Goal: Task Accomplishment & Management: Complete application form

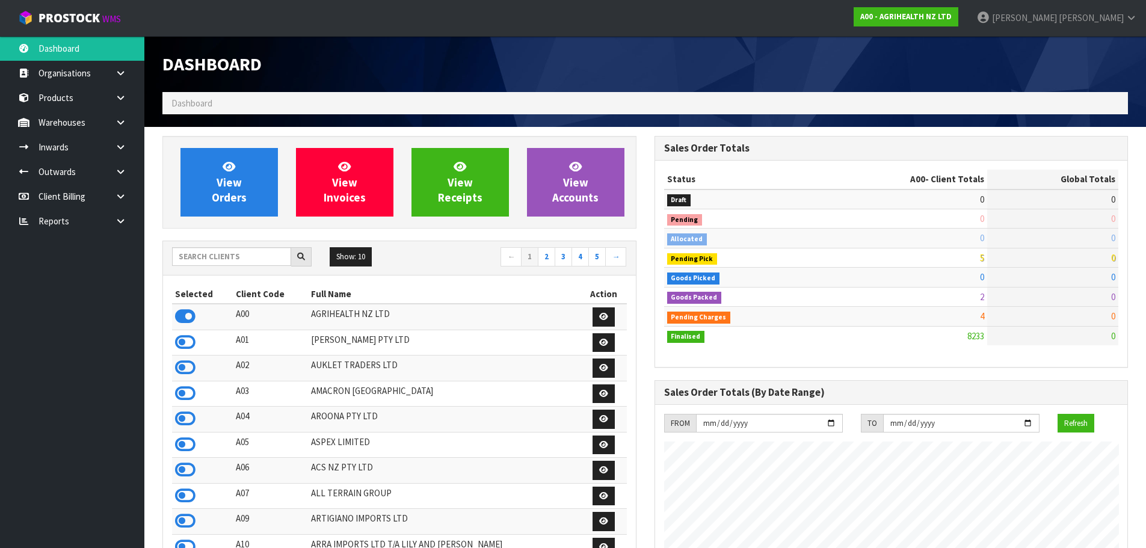
scroll to position [911, 491]
click at [232, 248] on input "text" at bounding box center [231, 256] width 119 height 19
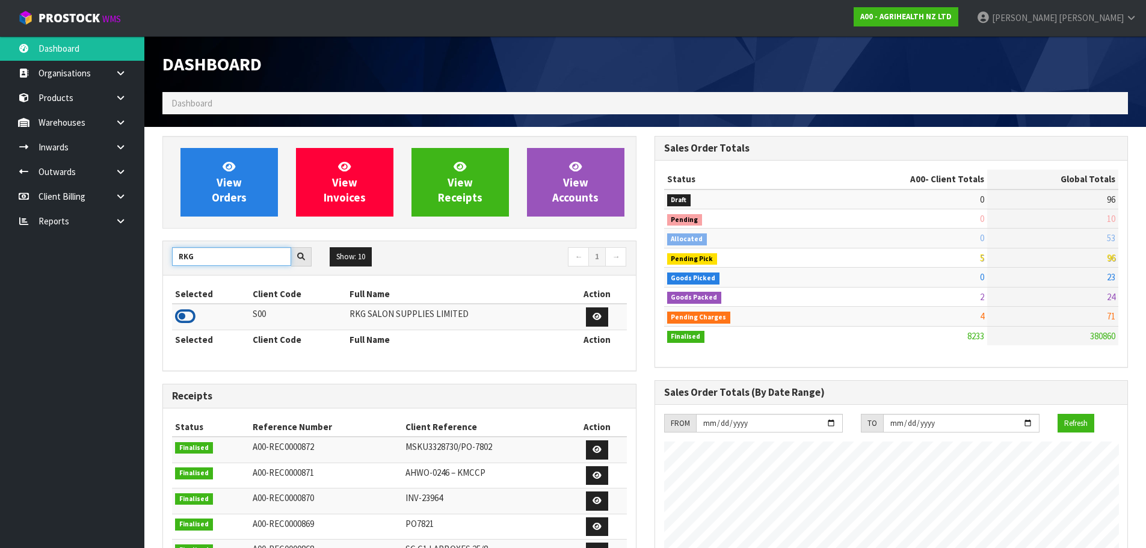
type input "RKG"
click at [183, 315] on icon at bounding box center [185, 316] width 20 height 18
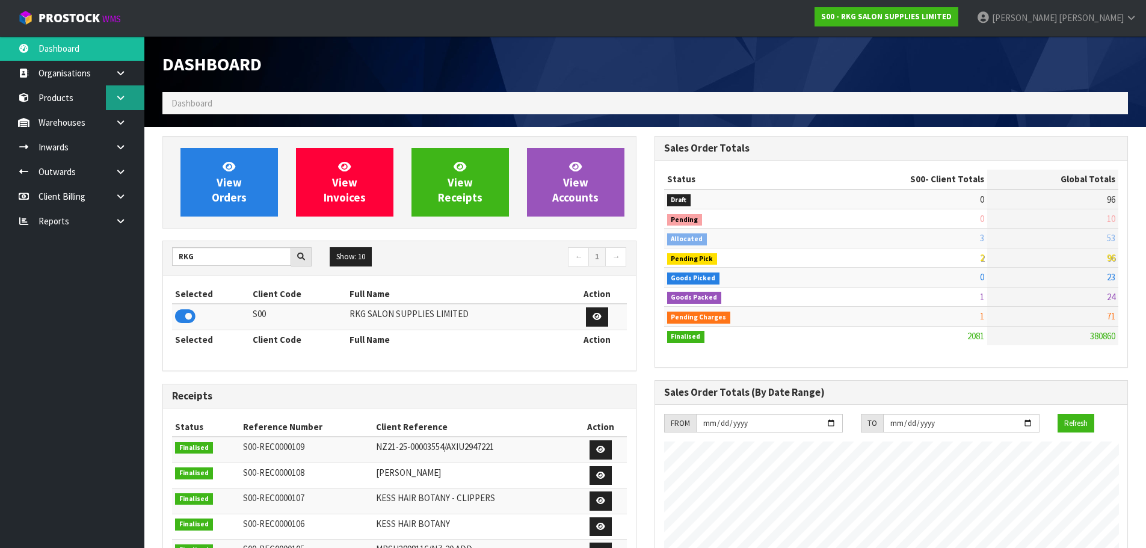
click at [112, 109] on link at bounding box center [125, 97] width 38 height 25
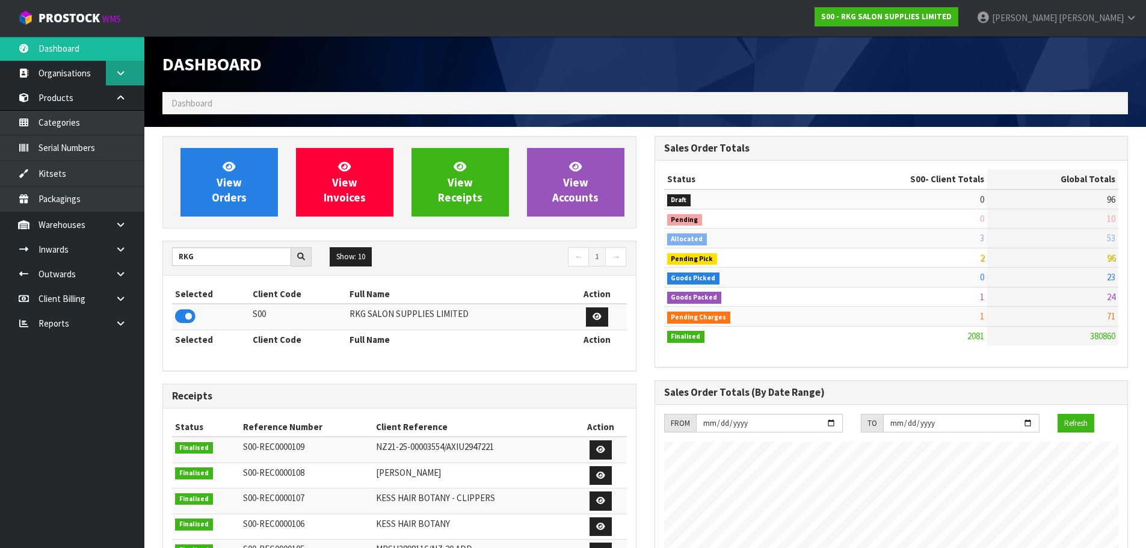
click at [114, 80] on link at bounding box center [125, 73] width 38 height 25
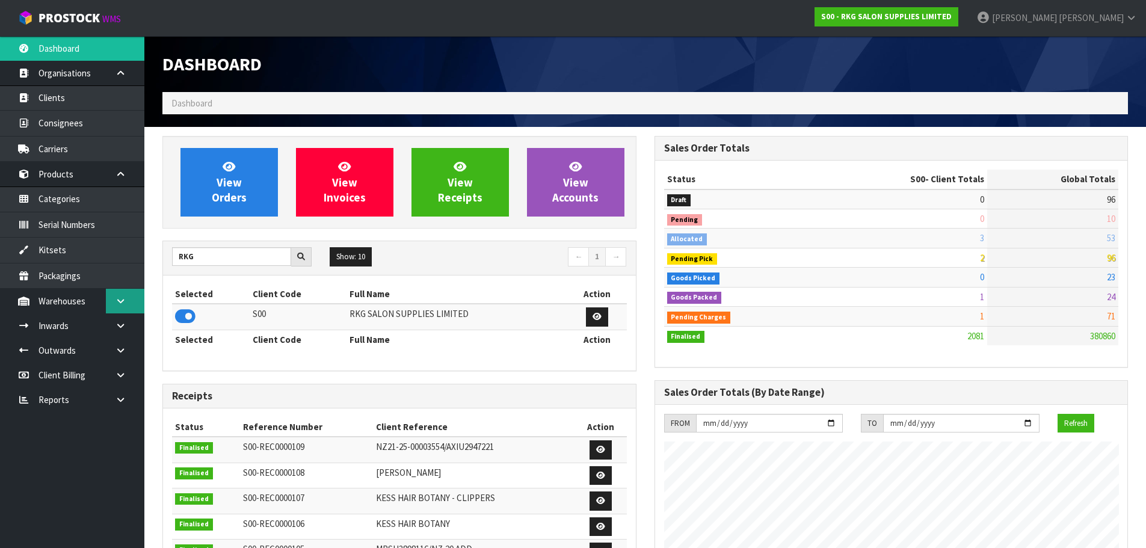
click at [117, 303] on icon at bounding box center [120, 300] width 11 height 9
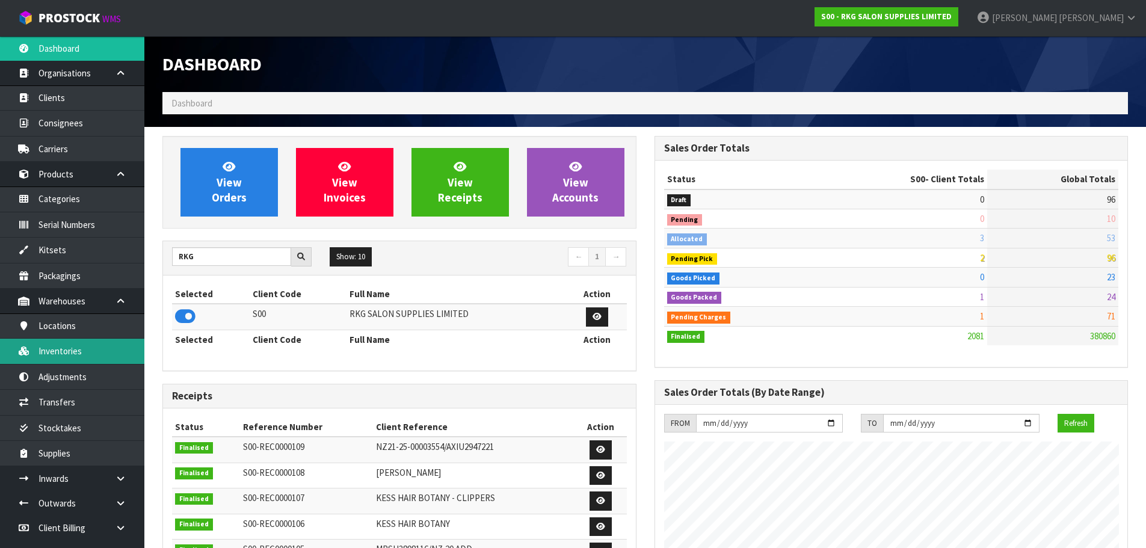
click at [102, 353] on link "Inventories" at bounding box center [72, 351] width 144 height 25
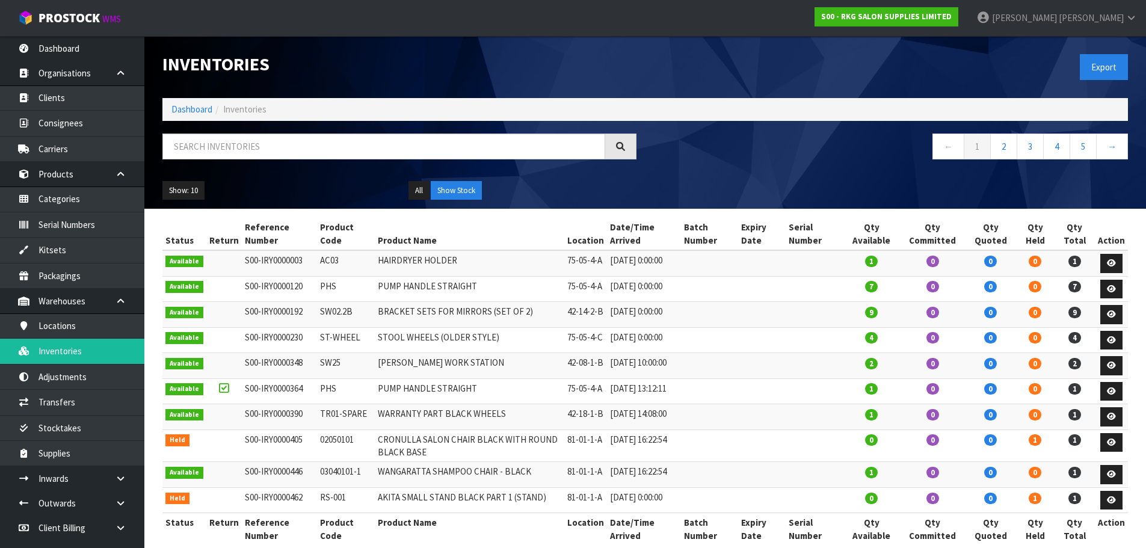
click at [392, 165] on div at bounding box center [399, 151] width 492 height 35
click at [400, 146] on input "text" at bounding box center [383, 147] width 443 height 26
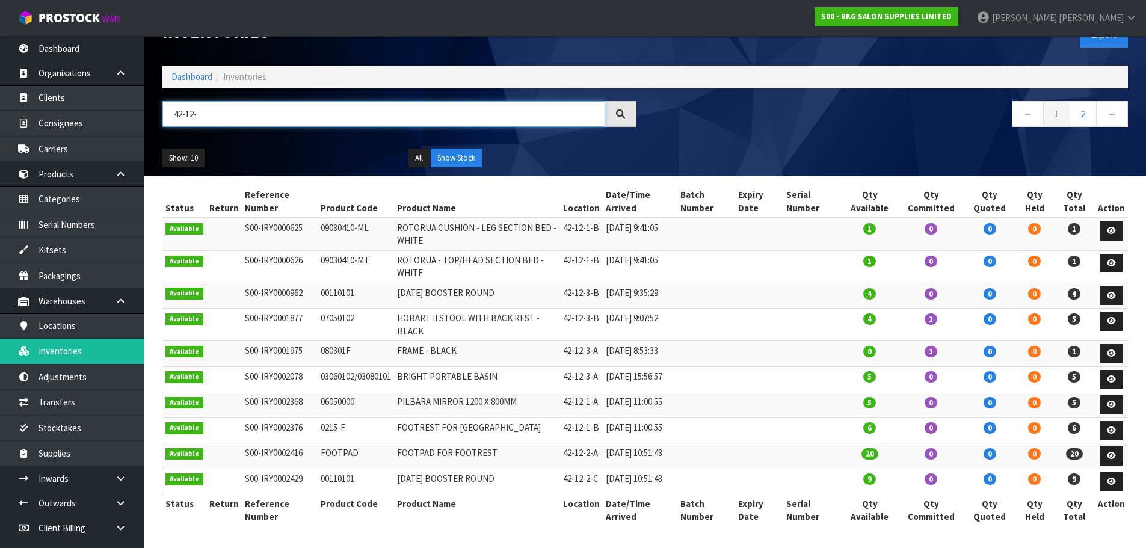
scroll to position [80, 0]
type input "42-12-"
click at [1087, 101] on link "2" at bounding box center [1082, 114] width 27 height 26
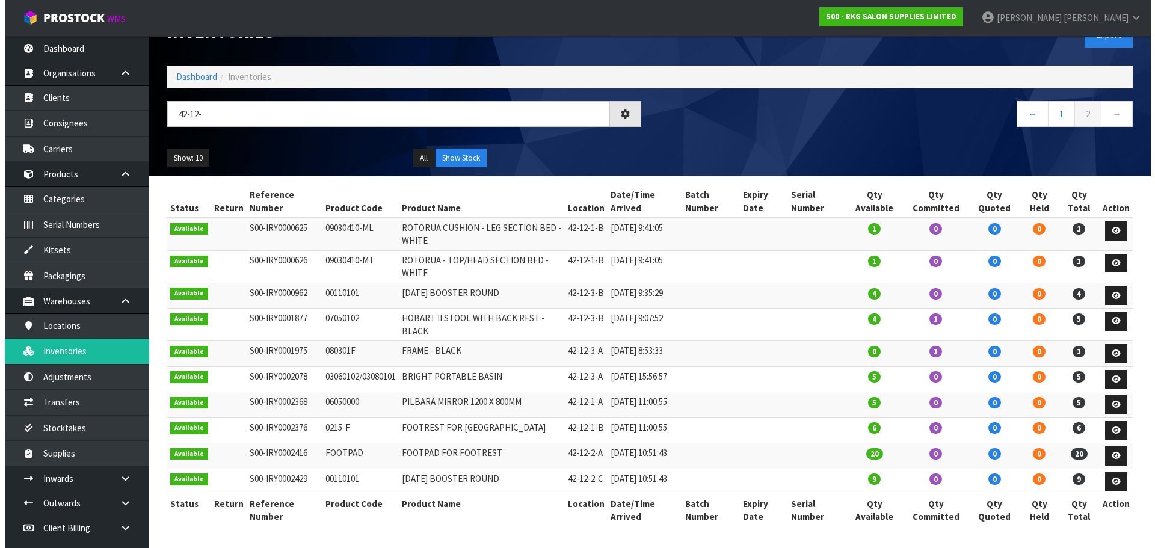
scroll to position [0, 0]
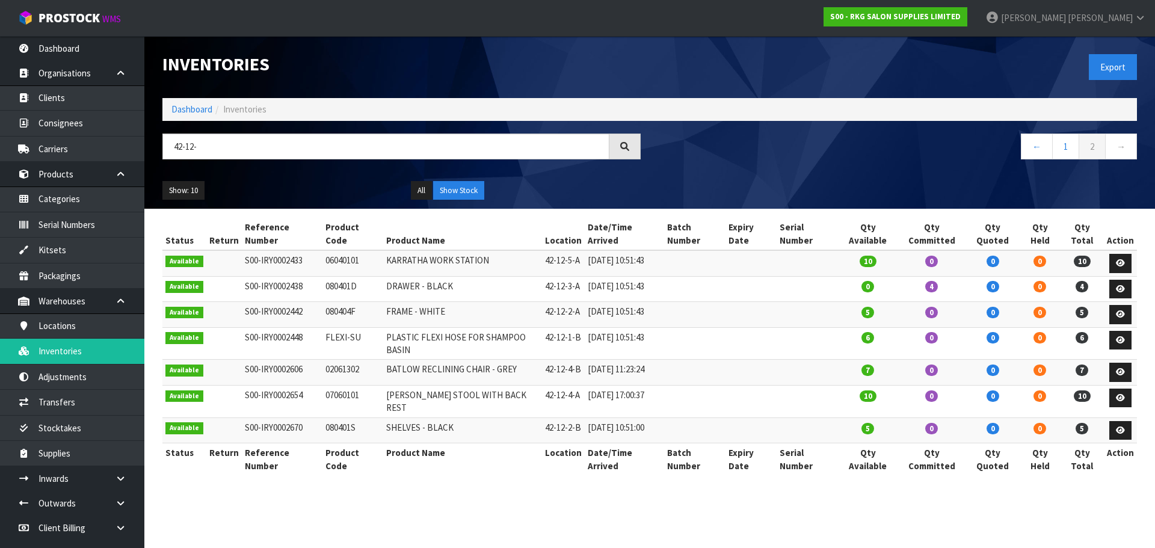
click at [336, 276] on td "080401D" at bounding box center [352, 289] width 60 height 26
copy td "080401D"
drag, startPoint x: 265, startPoint y: 149, endPoint x: 0, endPoint y: 145, distance: 265.2
click at [0, 145] on body "Toggle navigation ProStock WMS S00 - RKG SALON SUPPLIES LIMITED James Luff Logo…" at bounding box center [577, 274] width 1155 height 548
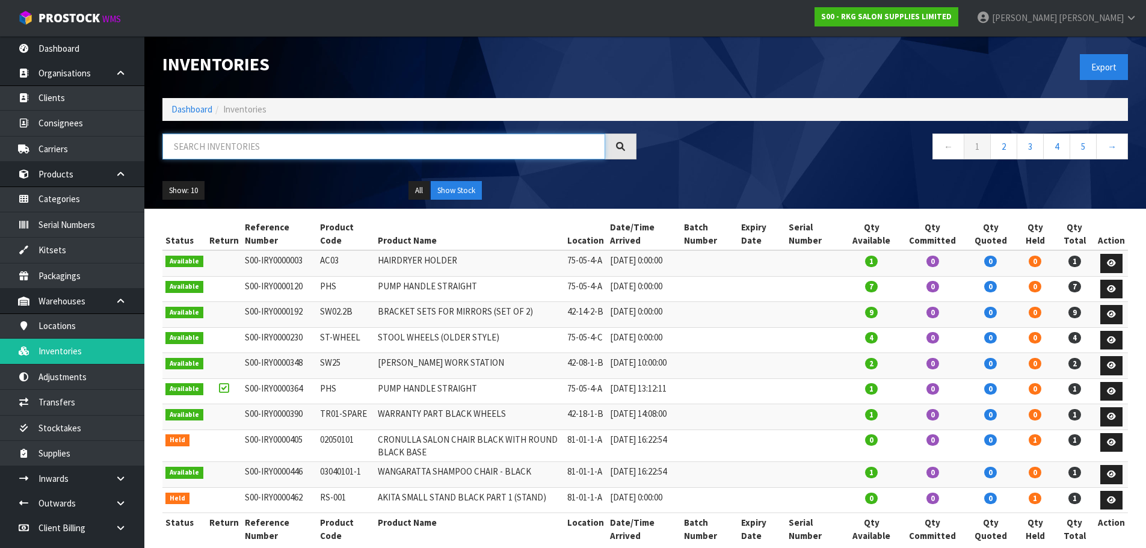
click at [245, 143] on input "text" at bounding box center [383, 147] width 443 height 26
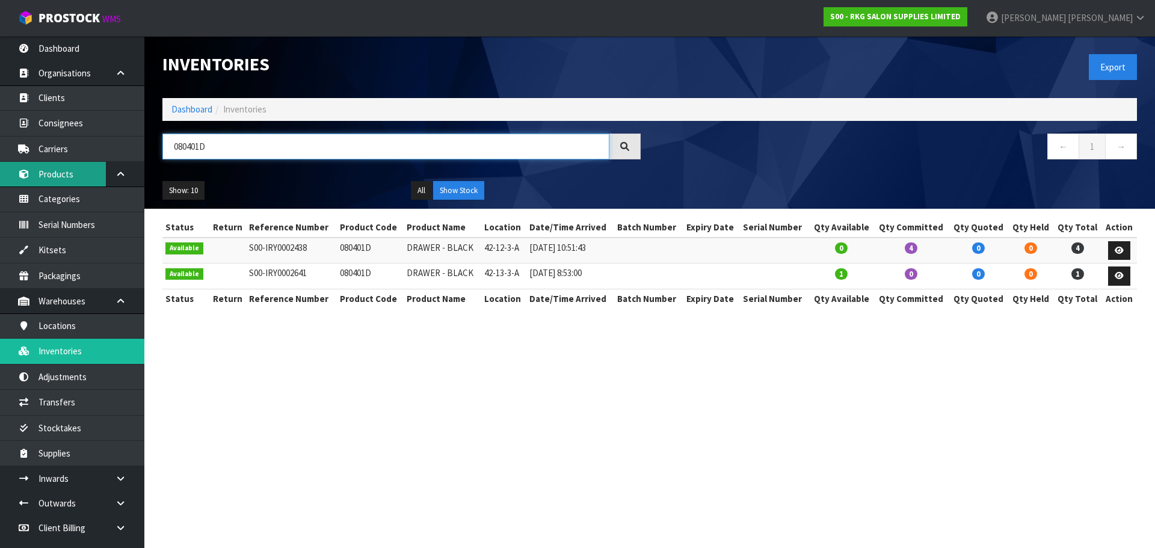
drag, startPoint x: 263, startPoint y: 133, endPoint x: 96, endPoint y: 166, distance: 170.4
click at [96, 166] on body "Toggle navigation ProStock WMS S00 - RKG SALON SUPPLIES LIMITED James Luff Logo…" at bounding box center [577, 274] width 1155 height 548
type input "080401D"
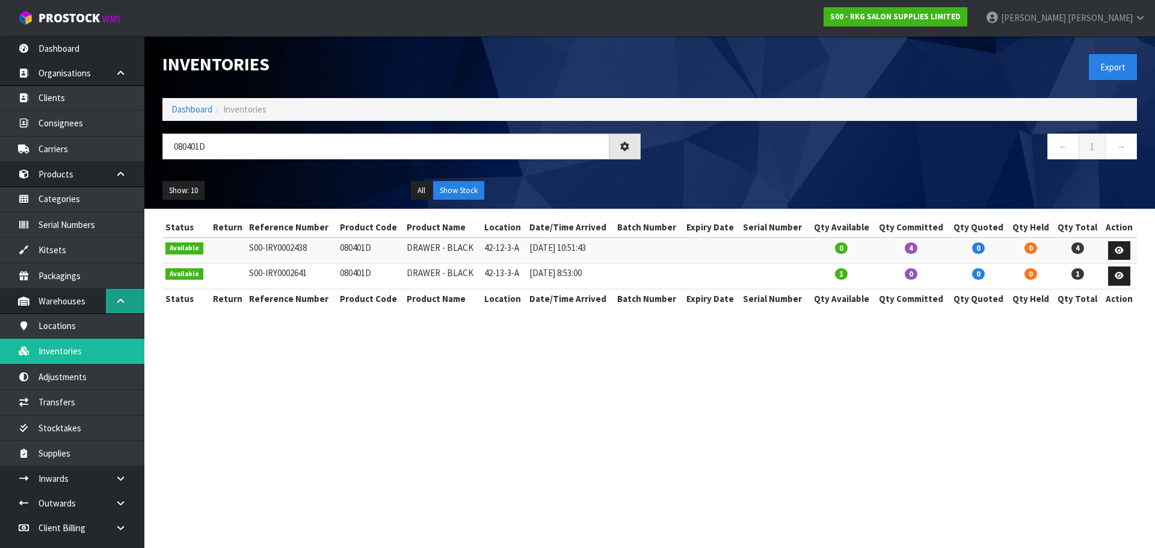
click at [112, 301] on link at bounding box center [125, 301] width 38 height 25
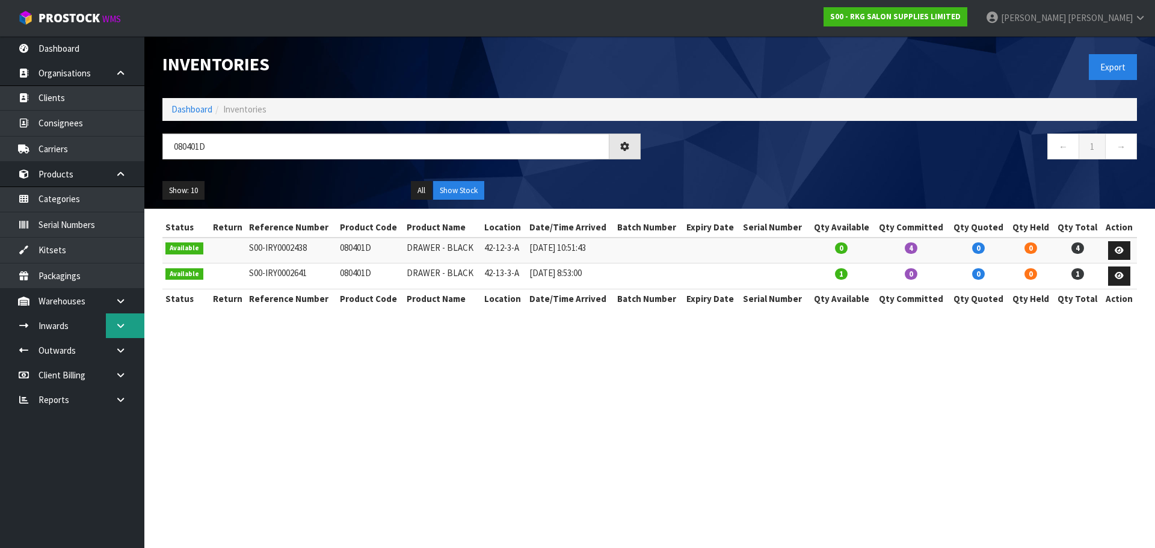
click at [123, 317] on link at bounding box center [125, 325] width 38 height 25
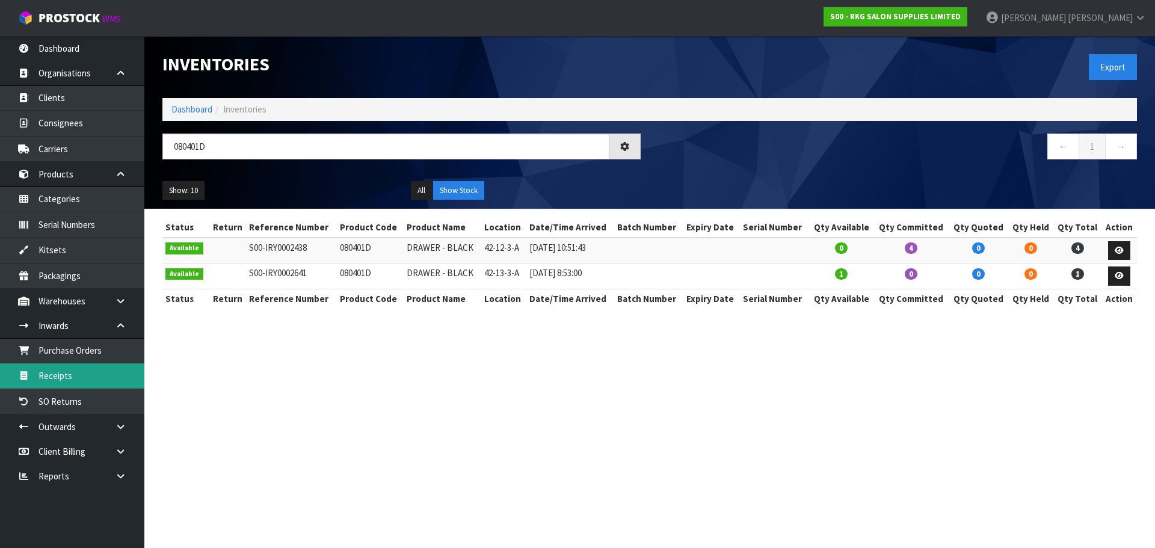
click at [82, 375] on link "Receipts" at bounding box center [72, 375] width 144 height 25
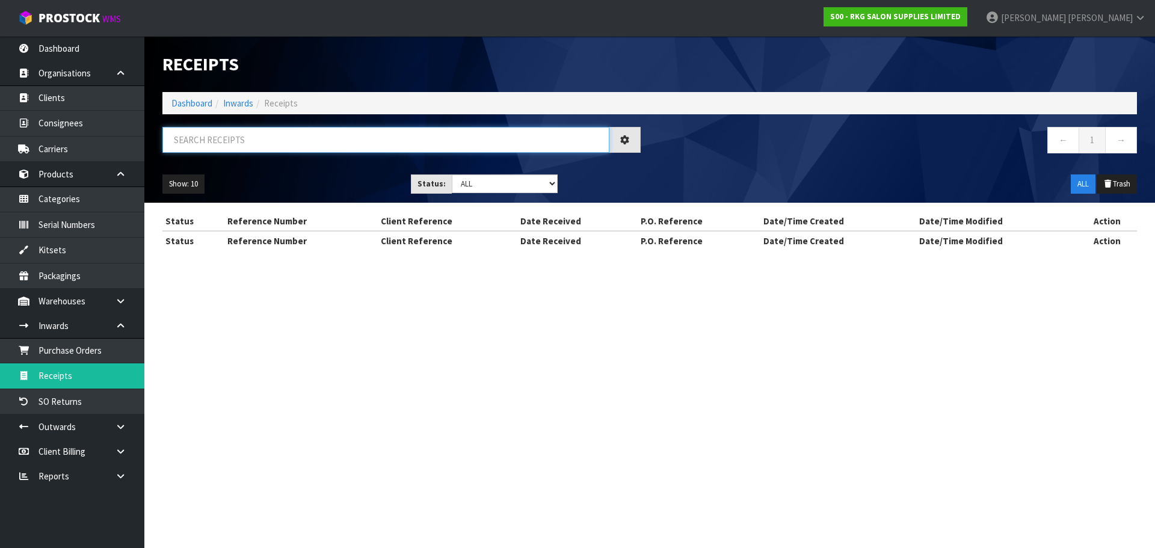
click at [284, 144] on input "text" at bounding box center [385, 140] width 447 height 26
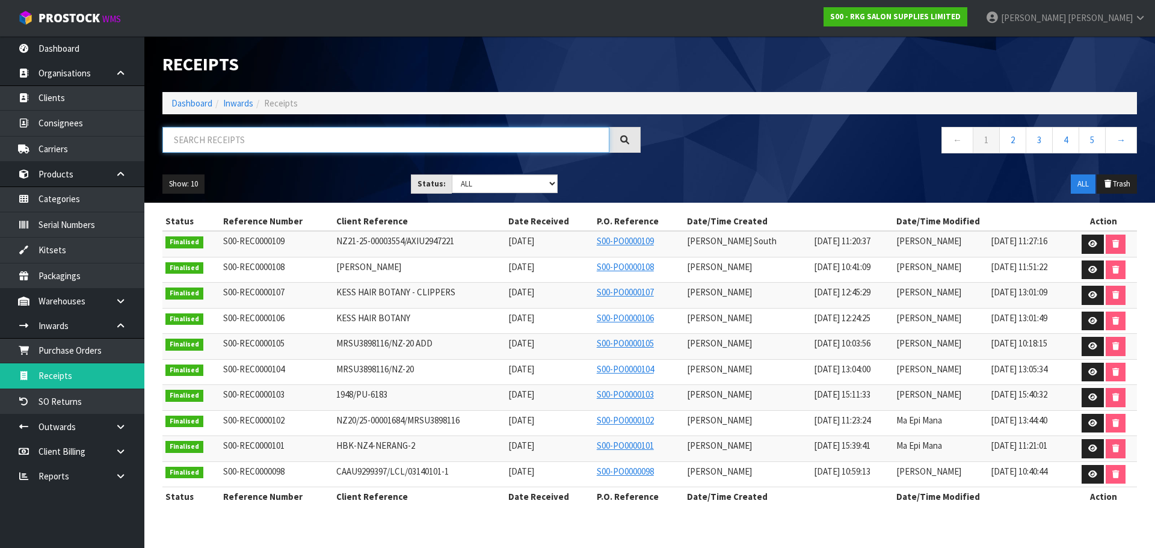
paste input "080401D"
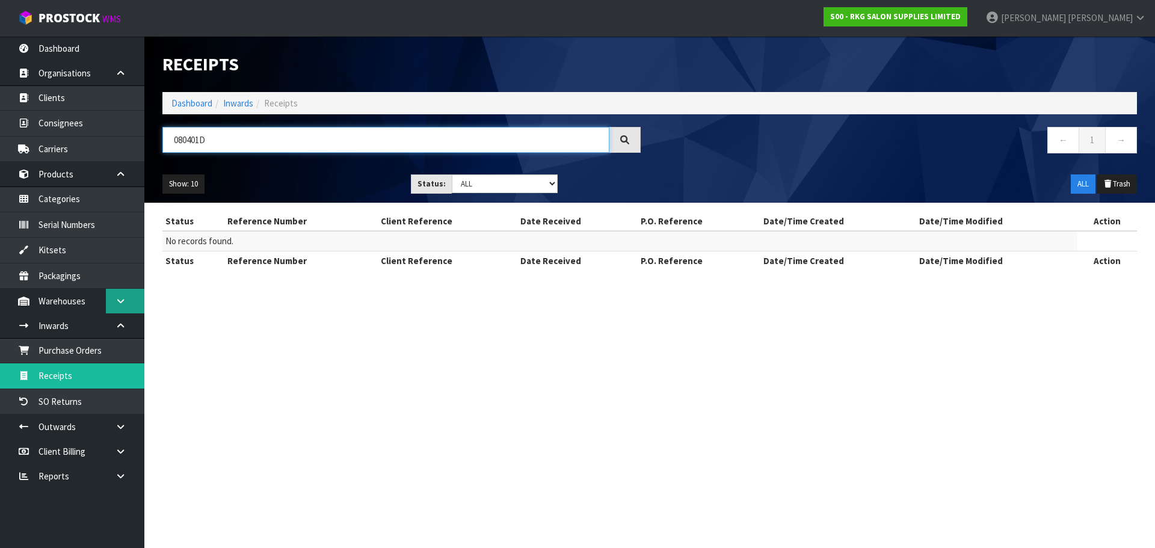
type input "080401D"
click at [122, 294] on link at bounding box center [125, 301] width 38 height 25
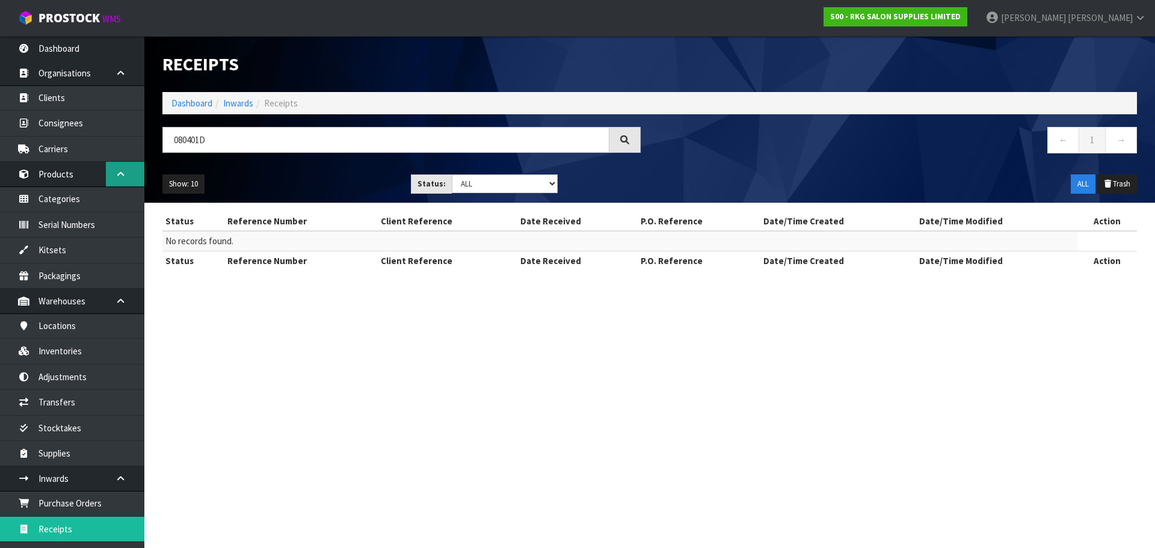
click at [122, 174] on icon at bounding box center [120, 174] width 11 height 9
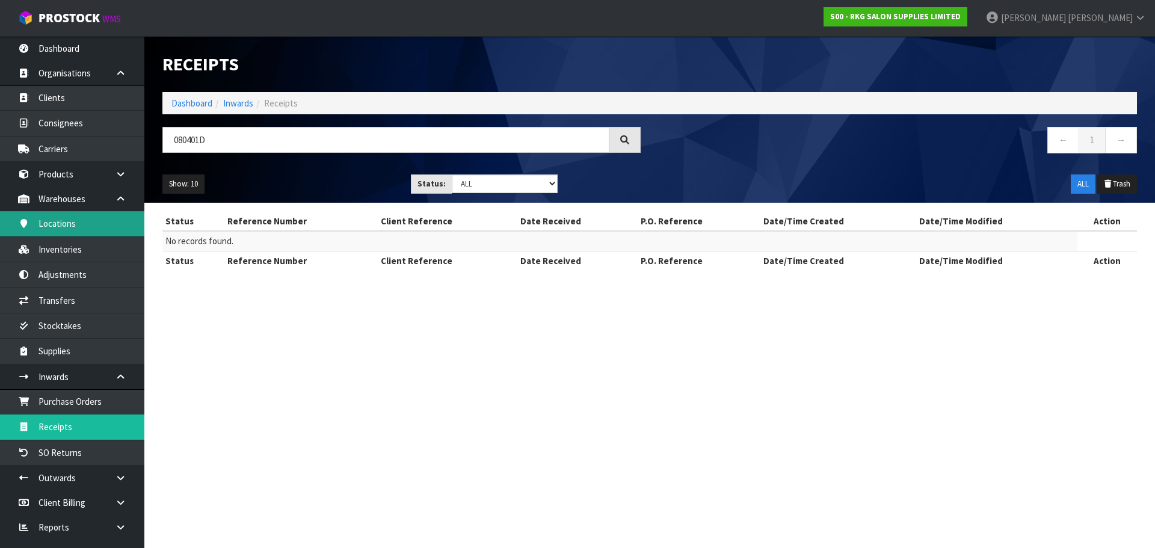
click at [94, 233] on link "Locations" at bounding box center [72, 223] width 144 height 25
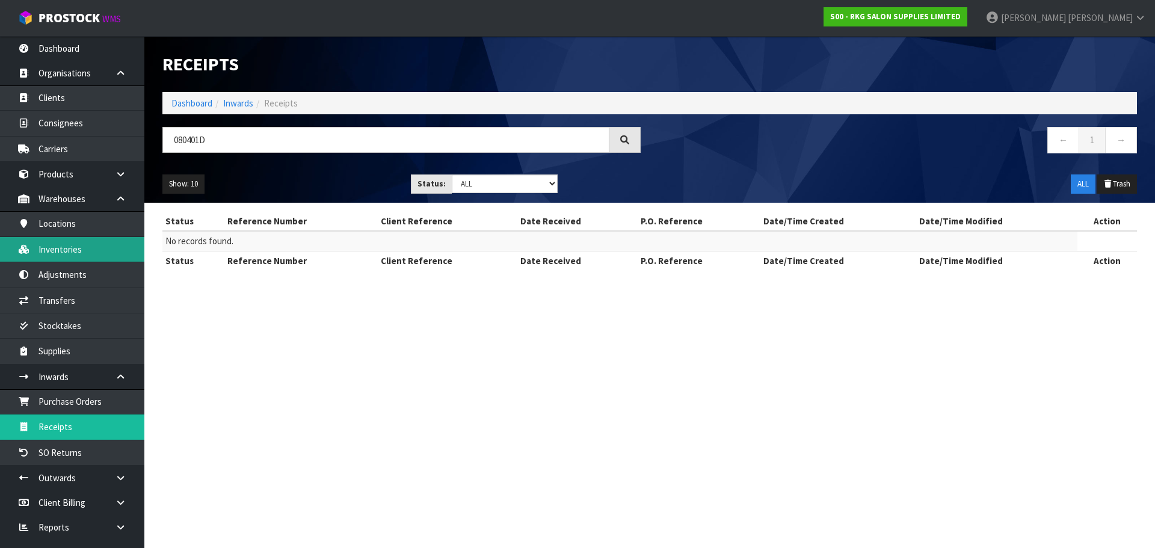
click at [87, 247] on link "Inventories" at bounding box center [72, 249] width 144 height 25
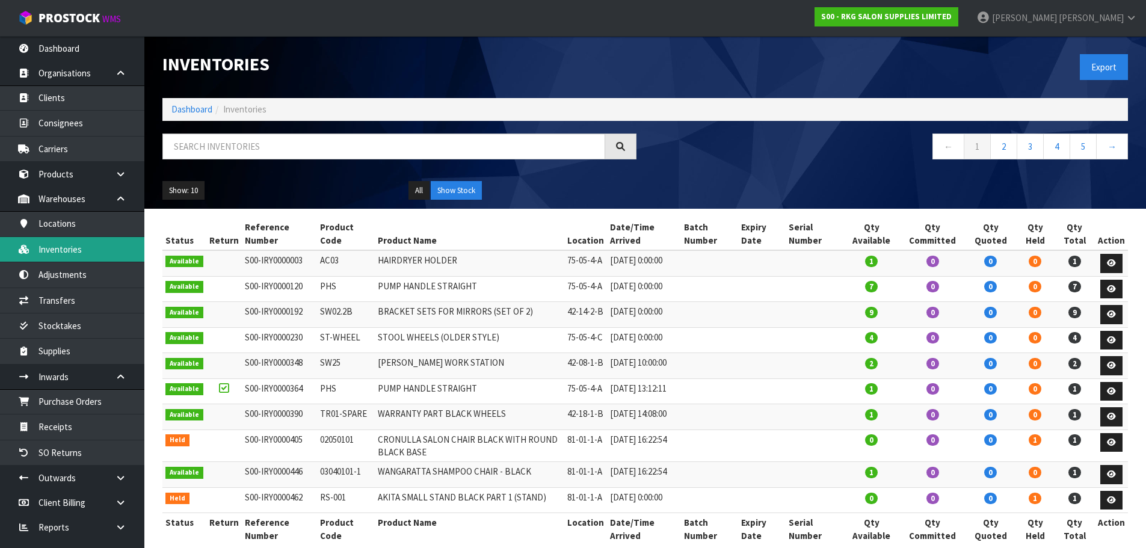
click at [78, 251] on link "Inventories" at bounding box center [72, 249] width 144 height 25
click at [244, 144] on input "text" at bounding box center [383, 147] width 443 height 26
paste input "080401D"
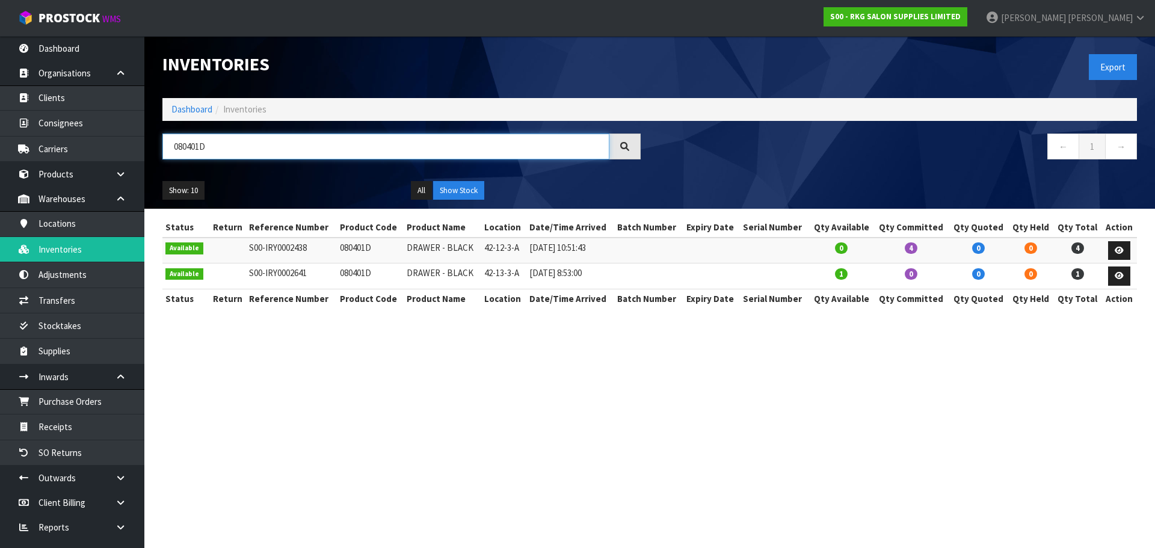
type input "080401D"
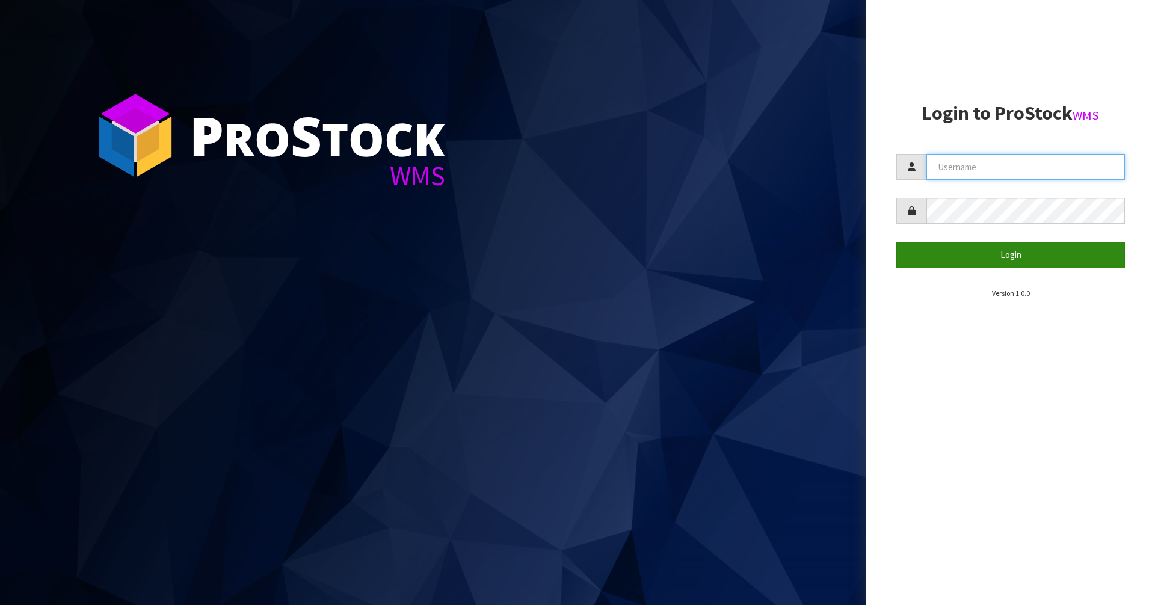
type input "[PERSON_NAME]"
click at [966, 257] on button "Login" at bounding box center [1010, 255] width 229 height 26
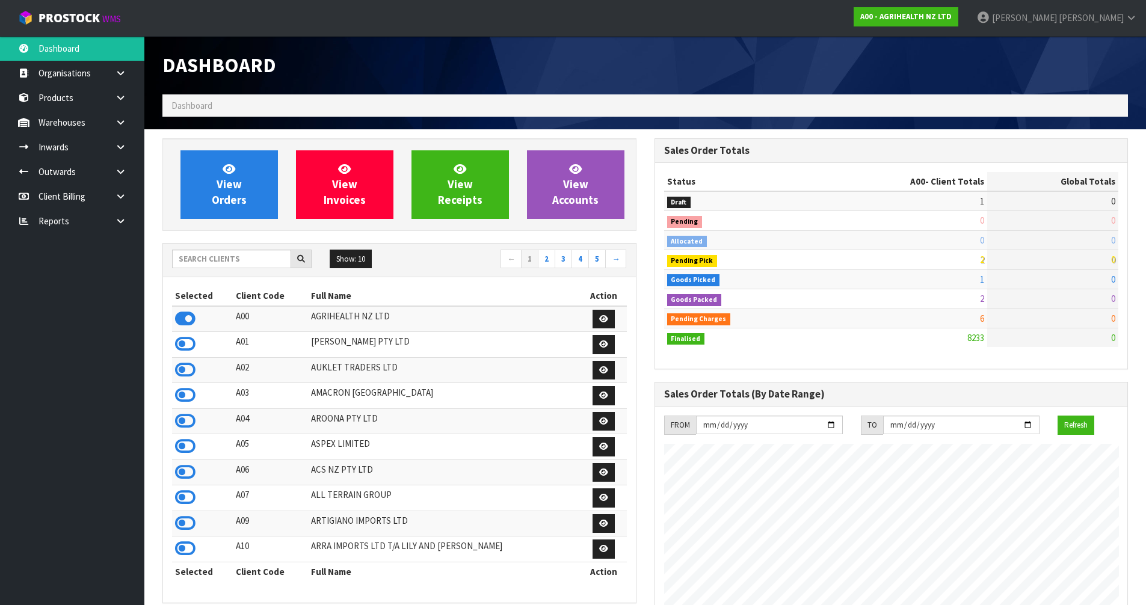
scroll to position [911, 491]
click at [234, 262] on input "text" at bounding box center [231, 259] width 119 height 19
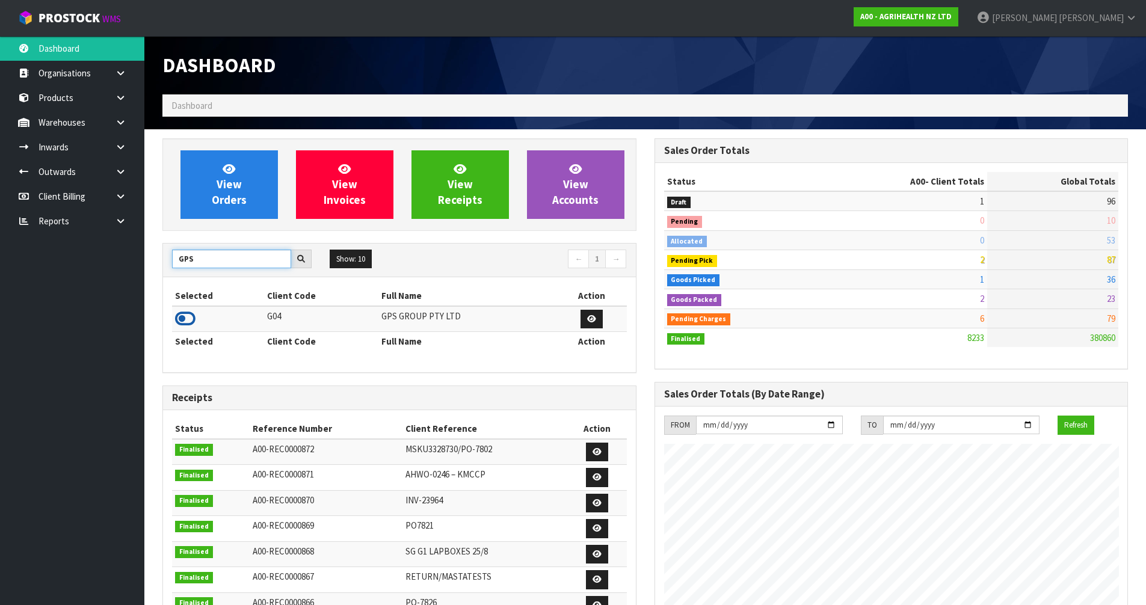
type input "GPS"
click at [191, 316] on icon at bounding box center [185, 319] width 20 height 18
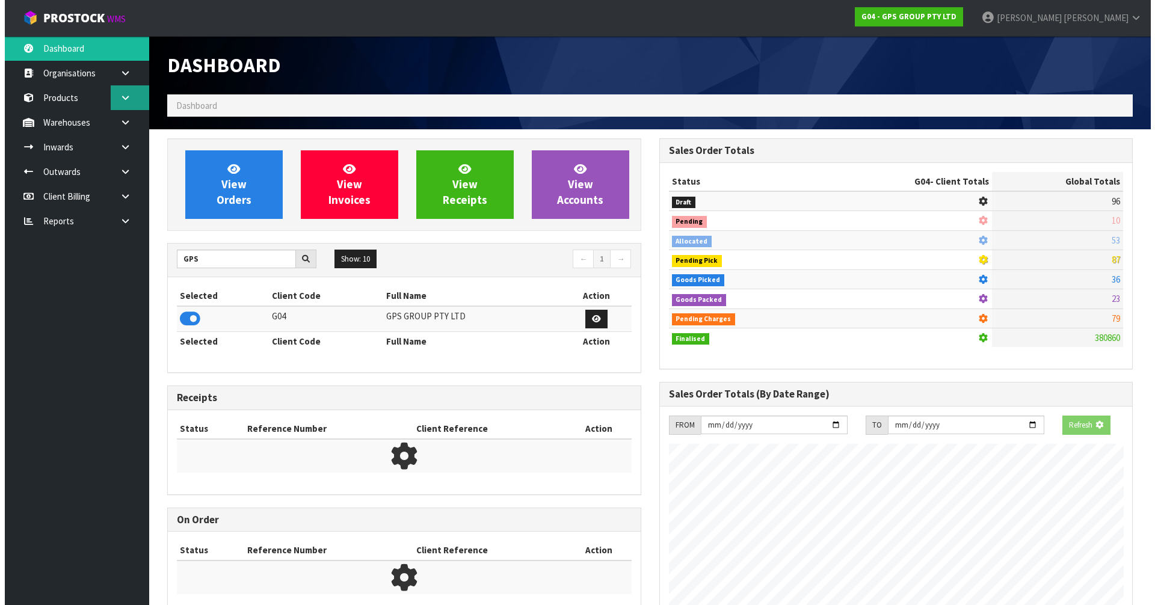
scroll to position [600623, 600866]
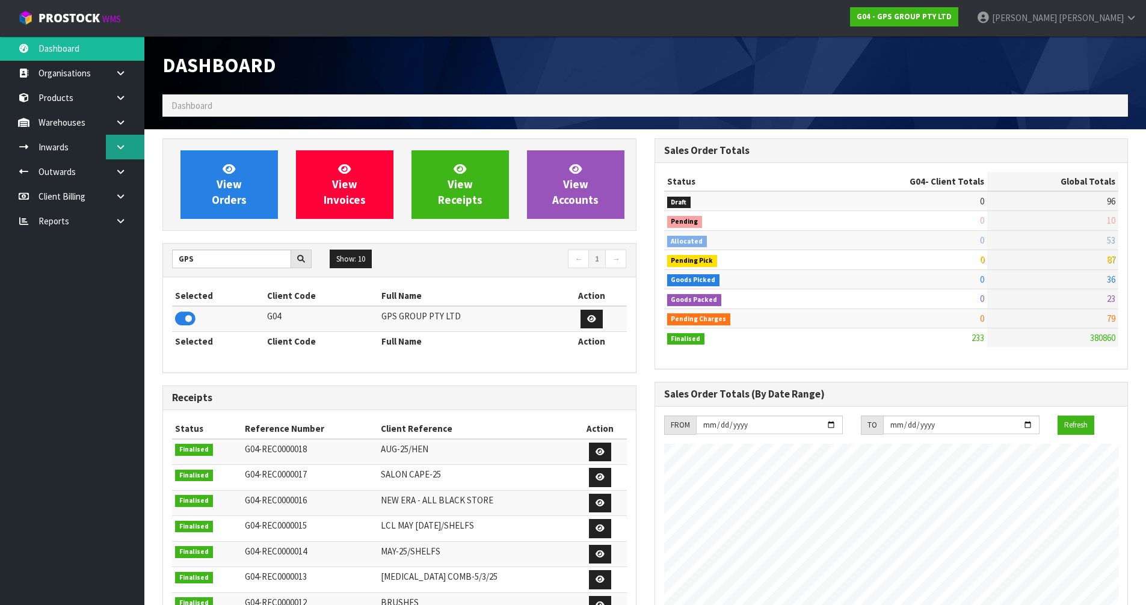
click at [122, 155] on link at bounding box center [125, 147] width 38 height 25
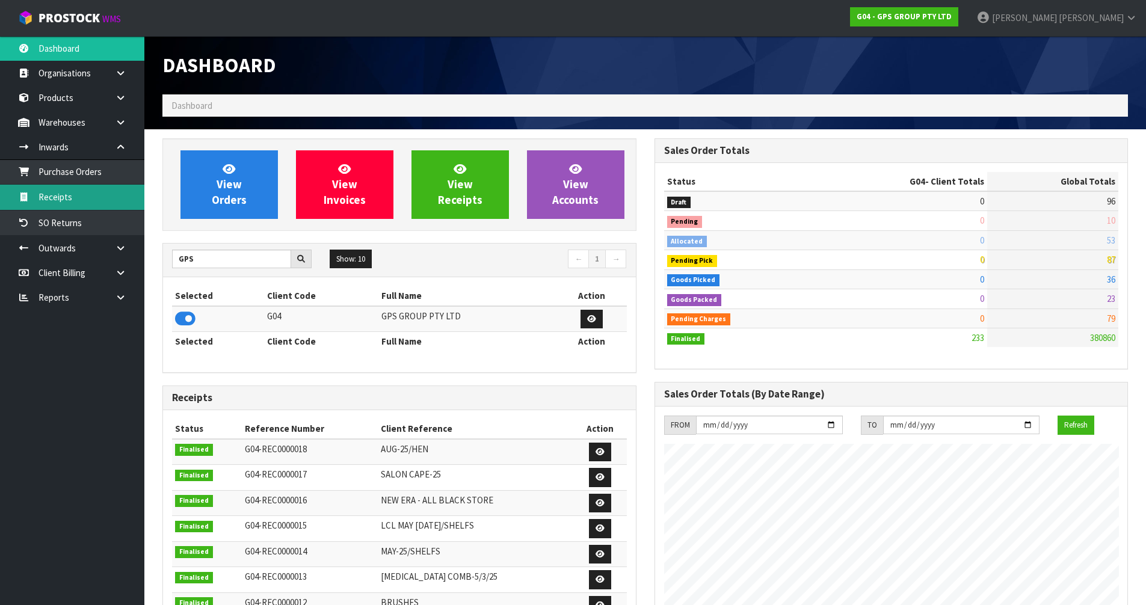
click at [87, 209] on link "Receipts" at bounding box center [72, 197] width 144 height 25
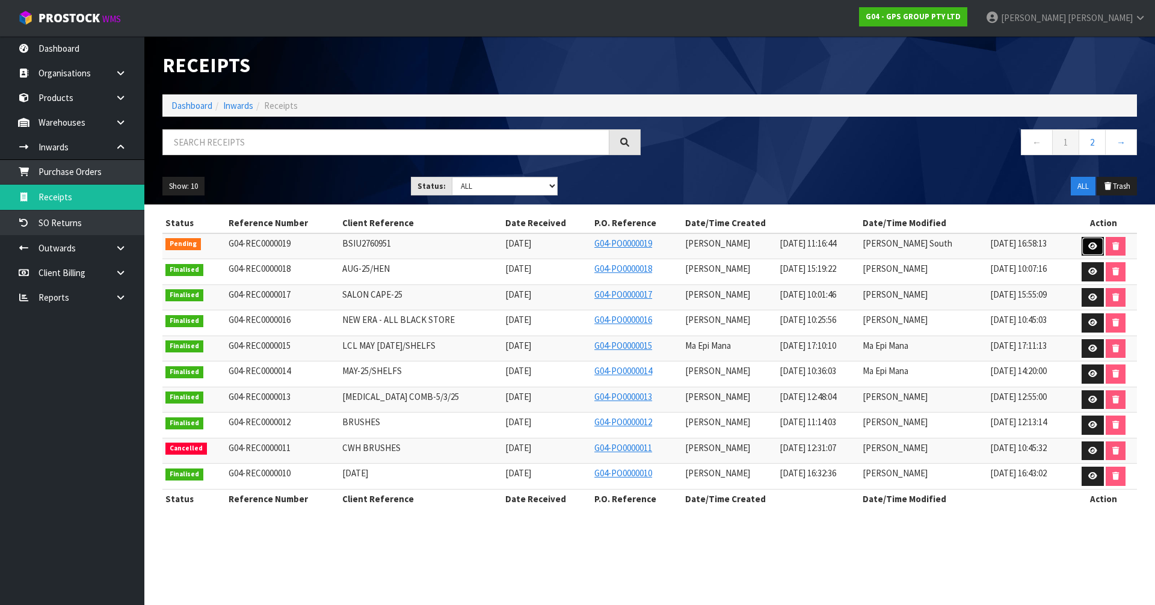
click at [1085, 244] on link at bounding box center [1092, 246] width 22 height 19
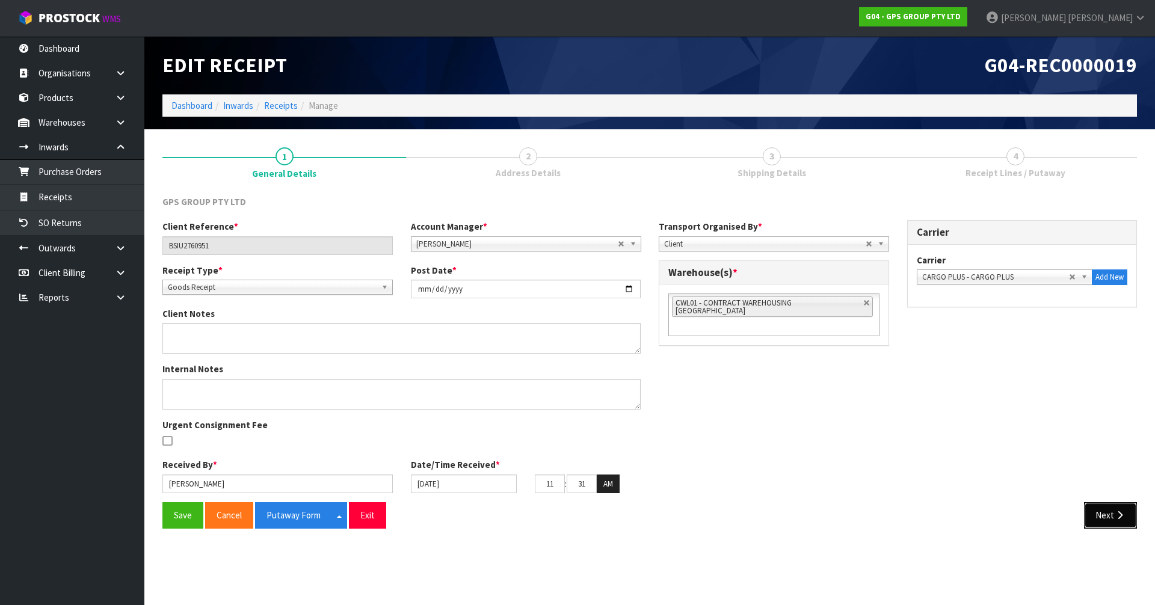
click at [1116, 521] on button "Next" at bounding box center [1110, 515] width 53 height 26
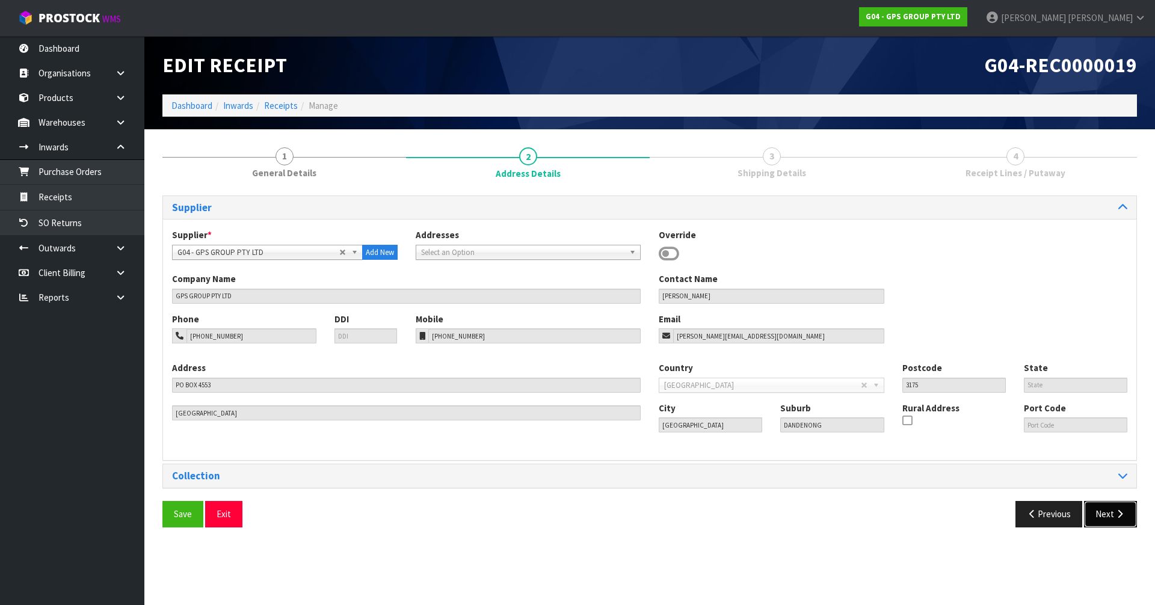
click at [1124, 508] on button "Next" at bounding box center [1110, 514] width 53 height 26
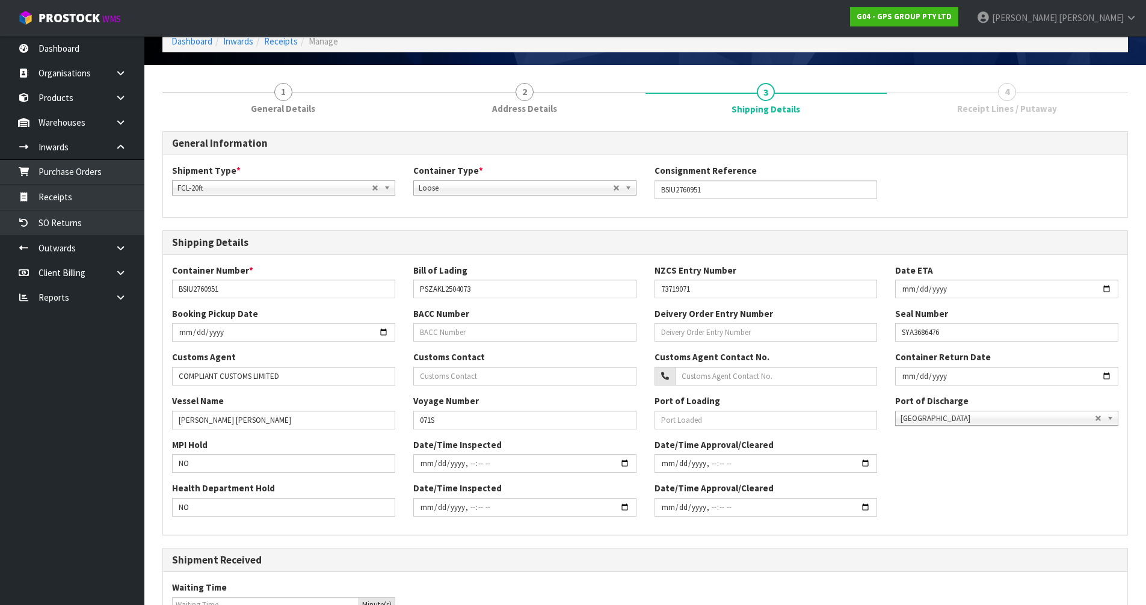
scroll to position [233, 0]
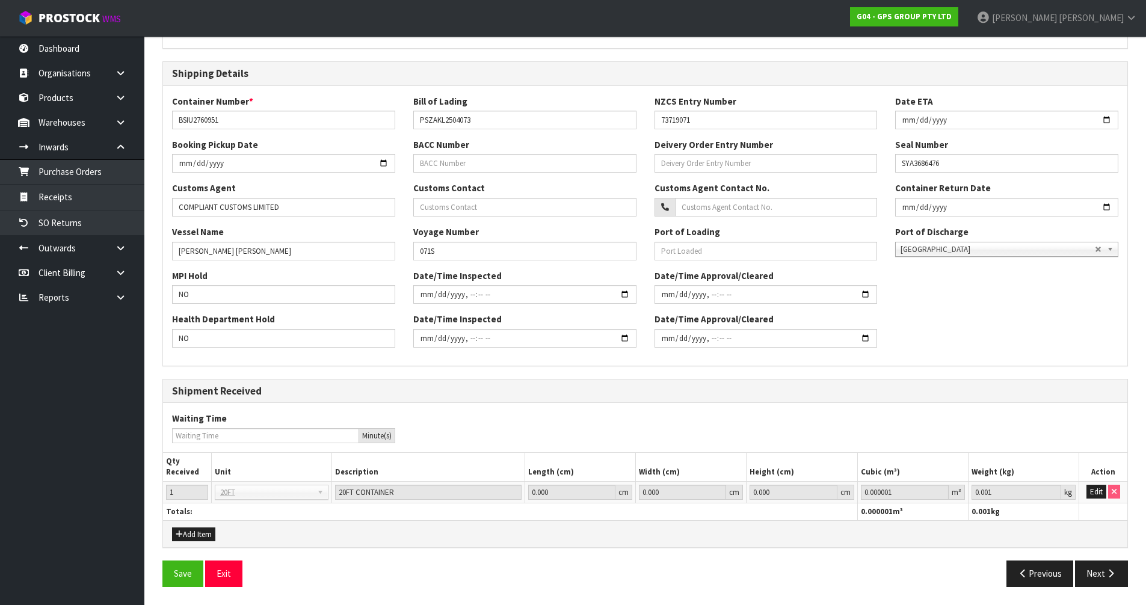
click at [1111, 593] on div "Save Exit Previous Next" at bounding box center [644, 577] width 983 height 35
click at [1118, 568] on button "Next" at bounding box center [1101, 573] width 53 height 26
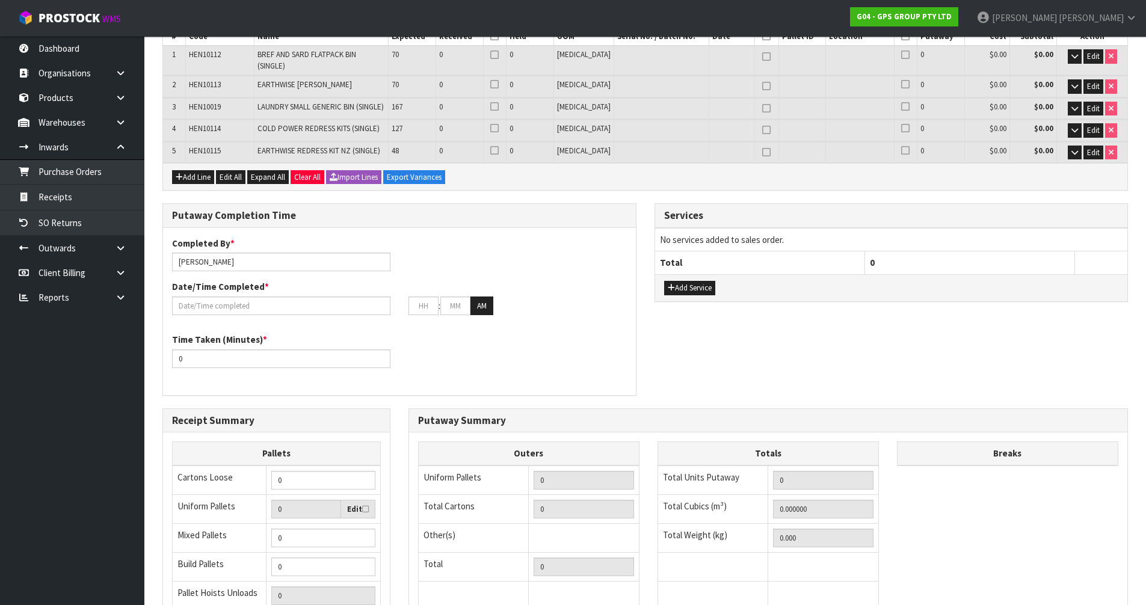
scroll to position [60, 0]
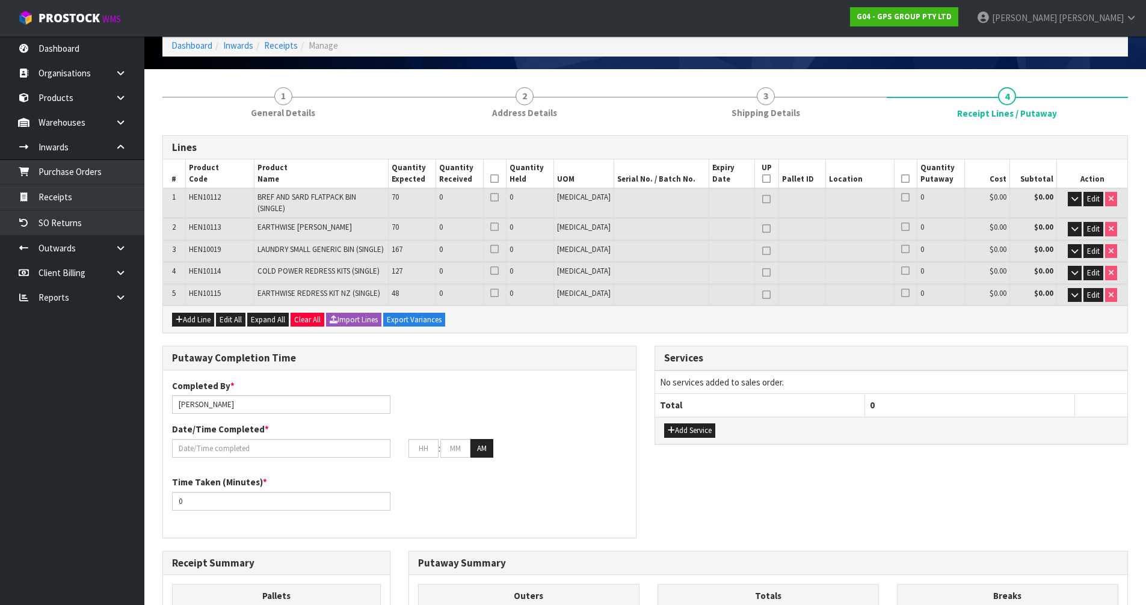
click at [205, 244] on span "HEN10019" at bounding box center [205, 249] width 32 height 10
copy tr "HEN10019"
drag, startPoint x: 388, startPoint y: 242, endPoint x: 262, endPoint y: 246, distance: 126.4
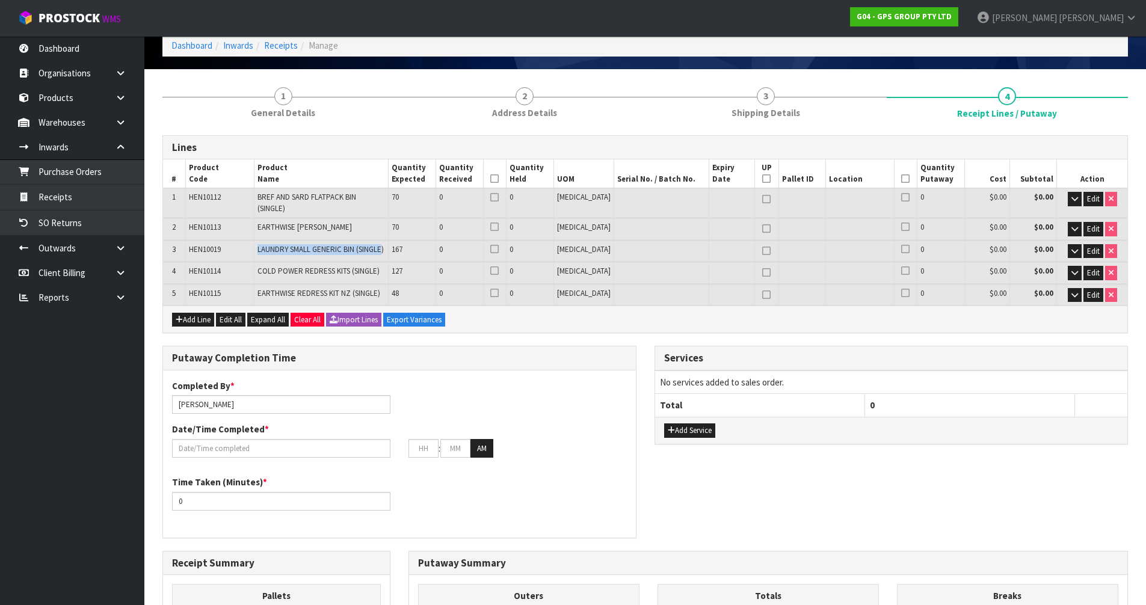
click at [262, 246] on td "LAUNDRY SMALL GENERIC BIN (SINGLE)" at bounding box center [321, 251] width 135 height 21
click at [388, 241] on td "LAUNDRY SMALL GENERIC BIN (SINGLE)" at bounding box center [321, 251] width 135 height 21
drag, startPoint x: 396, startPoint y: 245, endPoint x: 259, endPoint y: 248, distance: 137.1
click at [259, 248] on td "LAUNDRY SMALL GENERIC BIN (SINGLE)" at bounding box center [321, 251] width 135 height 21
copy span "LAUNDRY SMALL GENERIC BIN (SINGLE)"
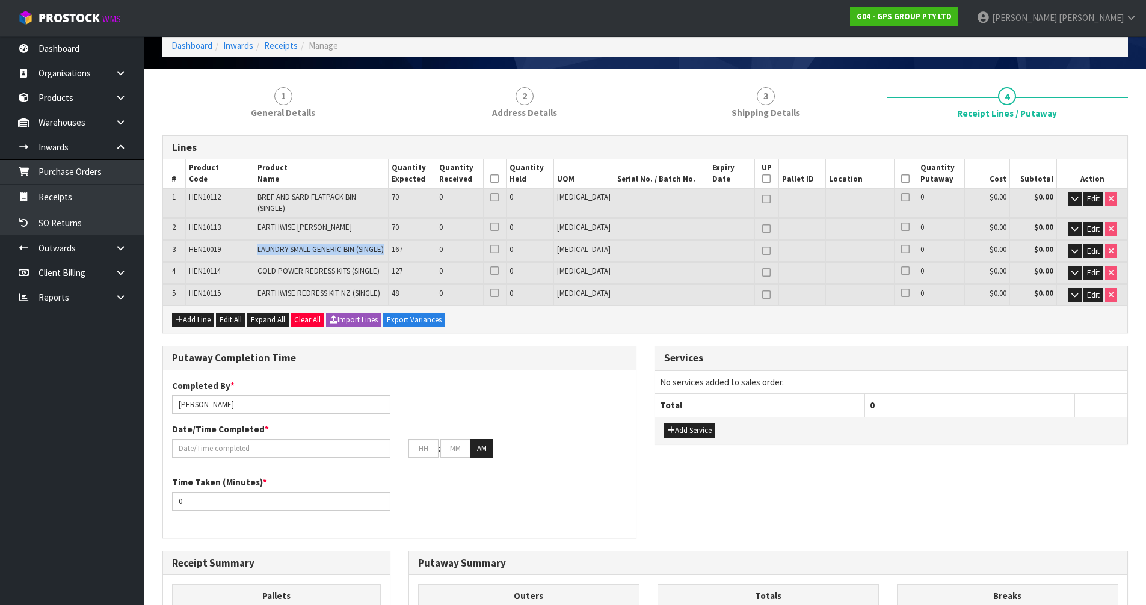
click at [210, 266] on span "HEN10114" at bounding box center [205, 271] width 32 height 10
copy span "HEN10114"
click at [324, 266] on span "COLD POWER REDRESS KITS (SINGLE)" at bounding box center [318, 271] width 122 height 10
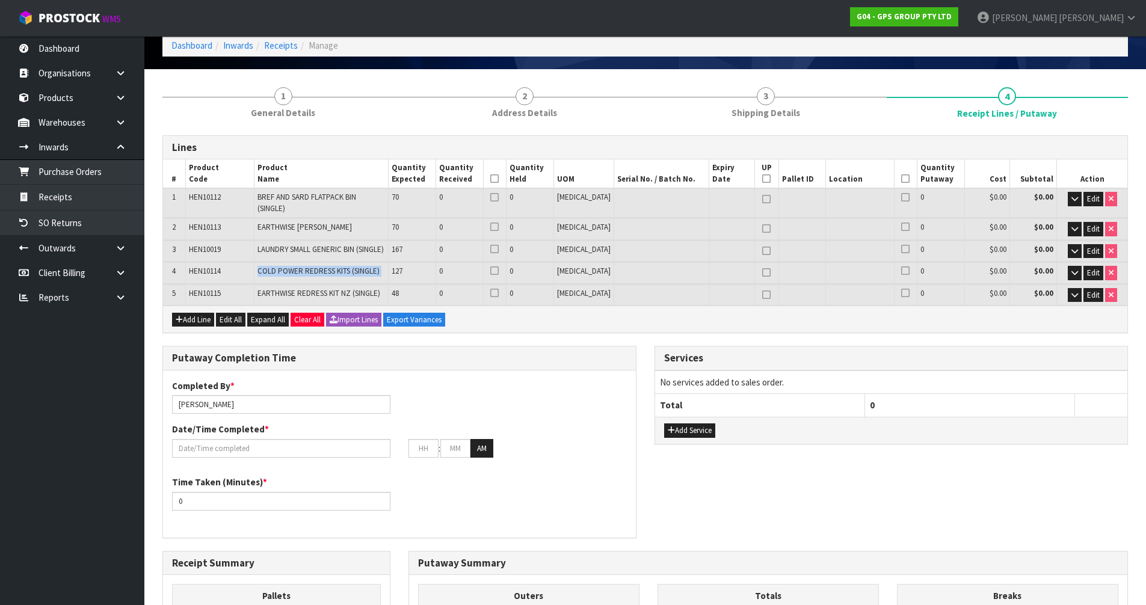
click at [324, 266] on span "COLD POWER REDRESS KITS (SINGLE)" at bounding box center [318, 271] width 122 height 10
copy tr "COLD POWER REDRESS KITS (SINGLE)"
click at [1073, 269] on icon "button" at bounding box center [1074, 273] width 7 height 8
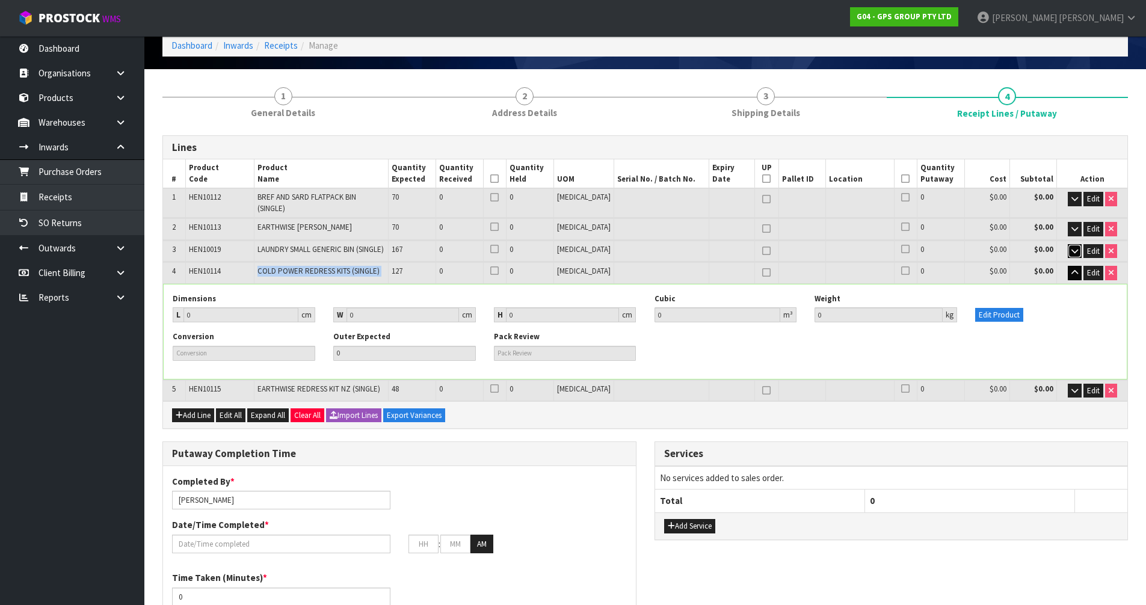
click at [1078, 244] on button "button" at bounding box center [1074, 251] width 14 height 14
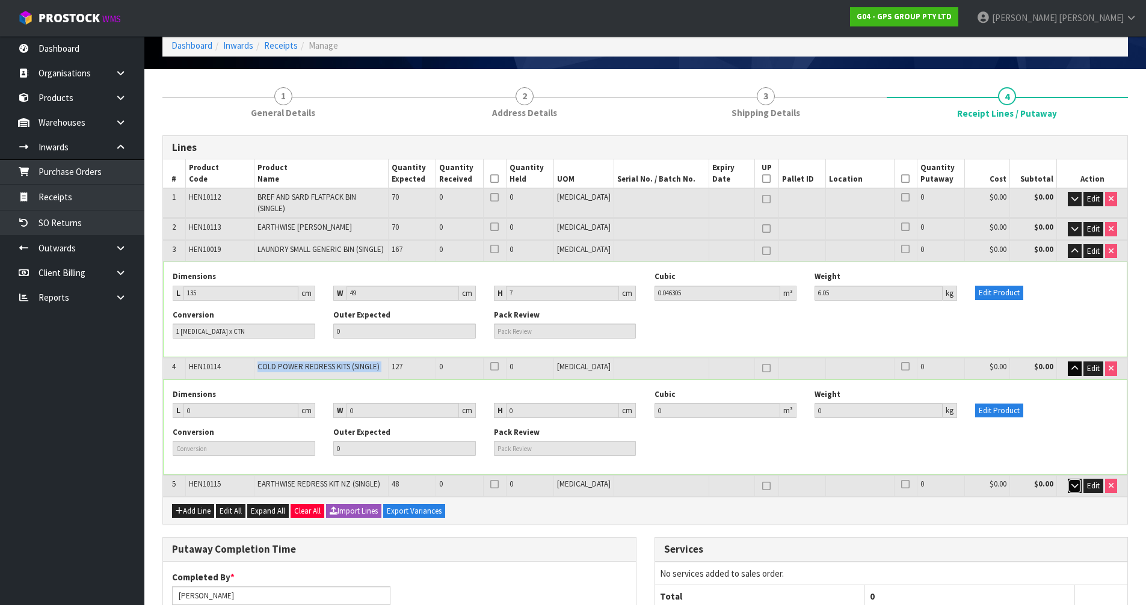
click at [1071, 482] on icon "button" at bounding box center [1074, 486] width 7 height 8
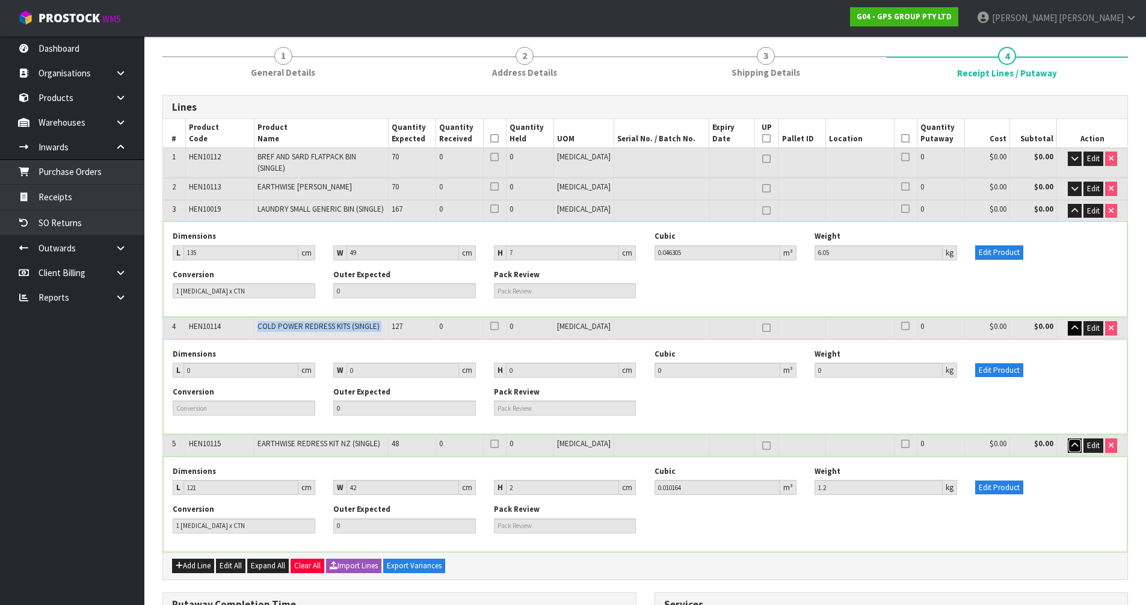
scroll to position [120, 0]
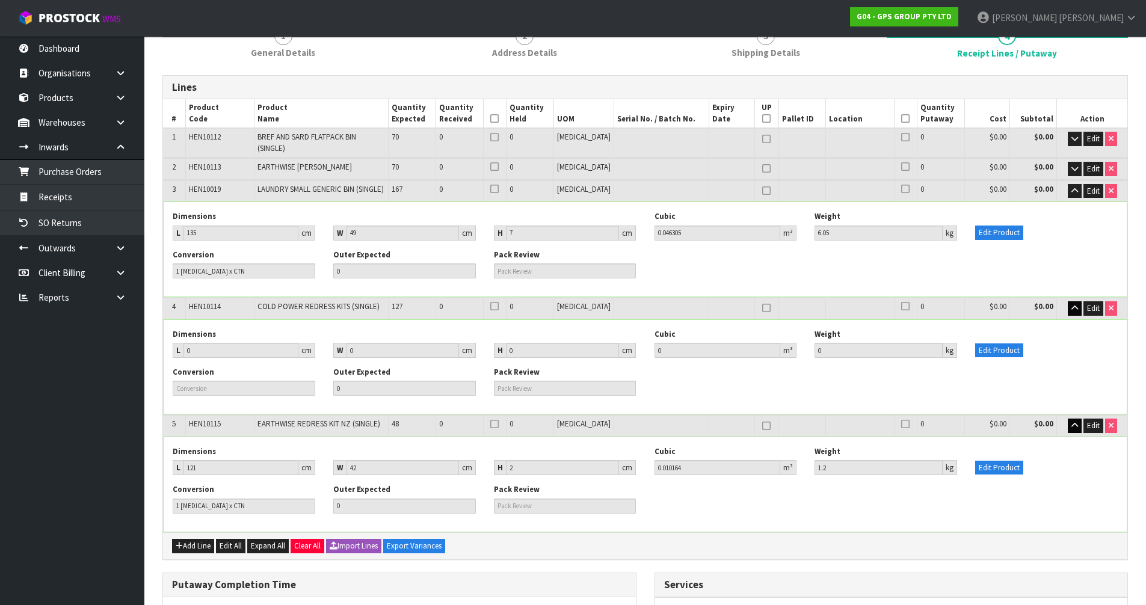
click at [201, 419] on span "HEN10115" at bounding box center [205, 424] width 32 height 10
copy span "HEN10115"
click at [128, 119] on link at bounding box center [125, 122] width 38 height 25
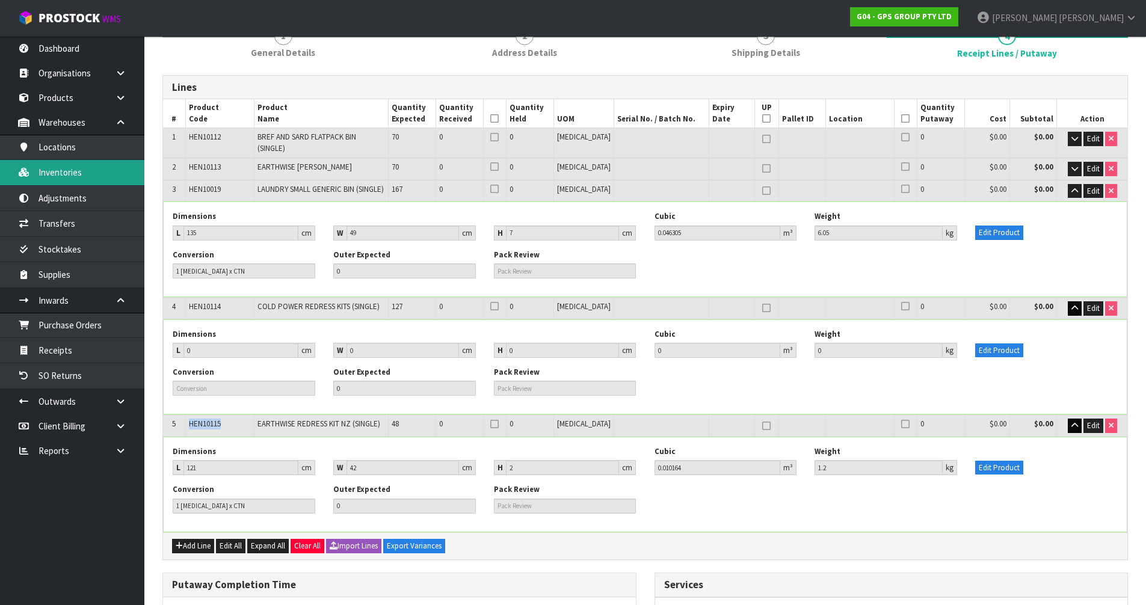
click at [89, 170] on link "Inventories" at bounding box center [72, 172] width 144 height 25
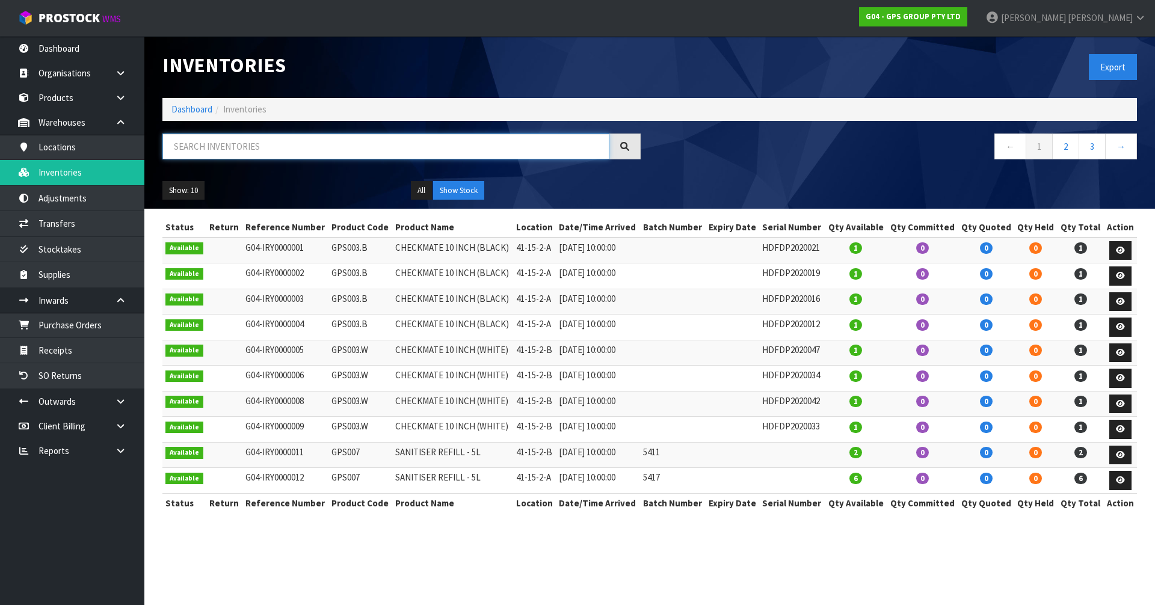
click at [496, 146] on input "text" at bounding box center [385, 147] width 447 height 26
paste input "HEN10115"
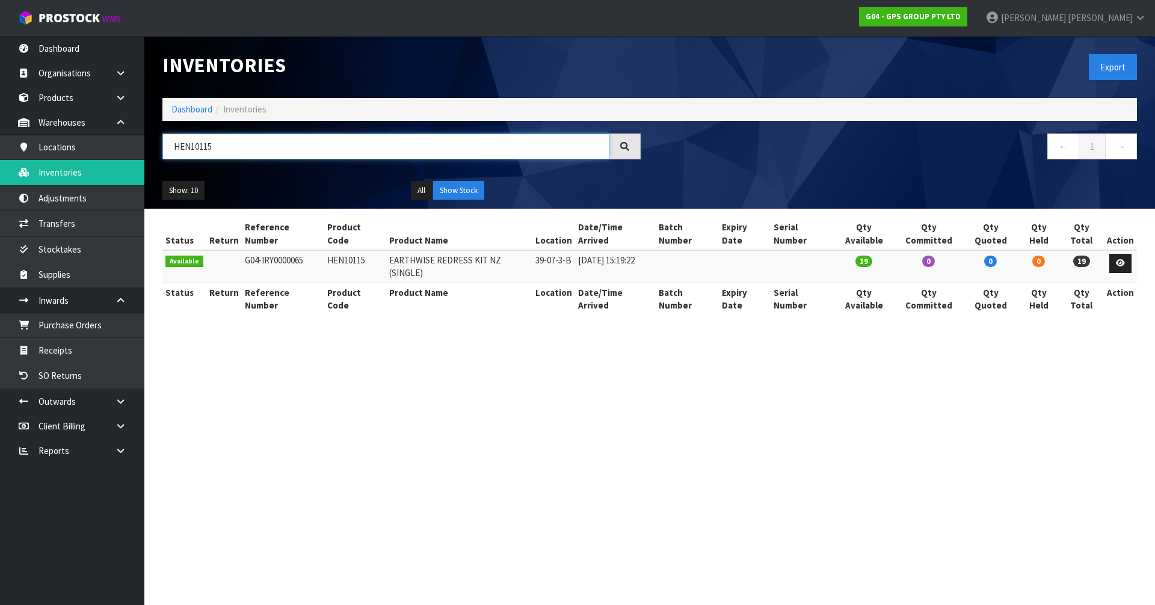
type input "HEN10115"
click at [349, 250] on td "HEN10115" at bounding box center [355, 266] width 62 height 32
copy td "HEN10115"
drag, startPoint x: 526, startPoint y: 250, endPoint x: 385, endPoint y: 247, distance: 140.1
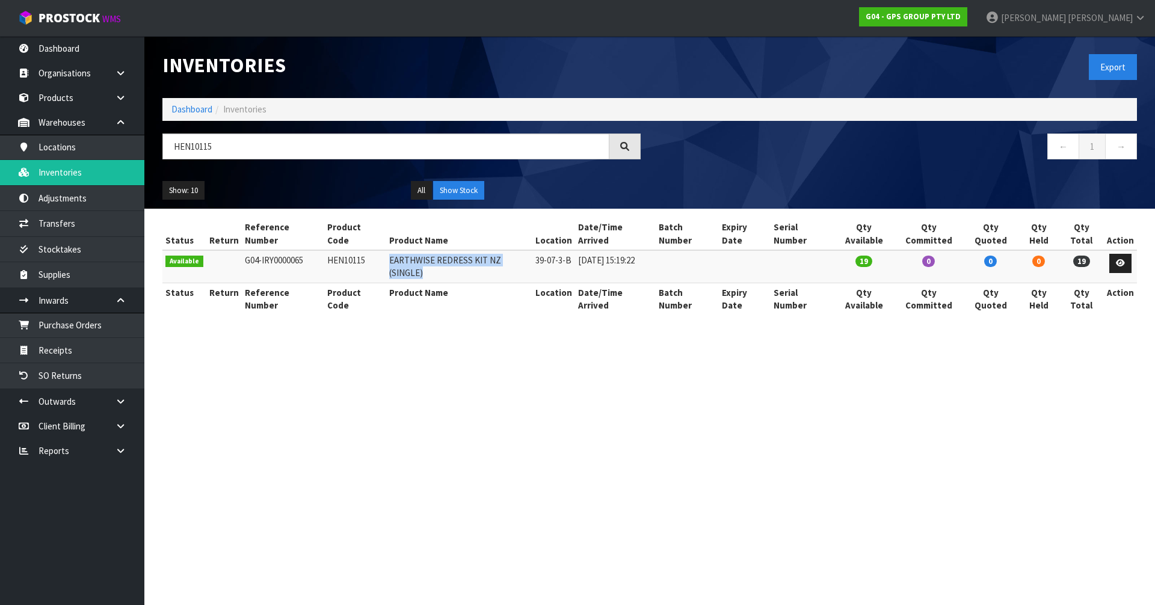
click at [386, 250] on td "EARTHWISE REDRESS KIT NZ (SINGLE)" at bounding box center [459, 266] width 146 height 32
copy td "EARTHWISE REDRESS KIT NZ (SINGLE)"
click at [119, 358] on link "Receipts" at bounding box center [72, 350] width 144 height 25
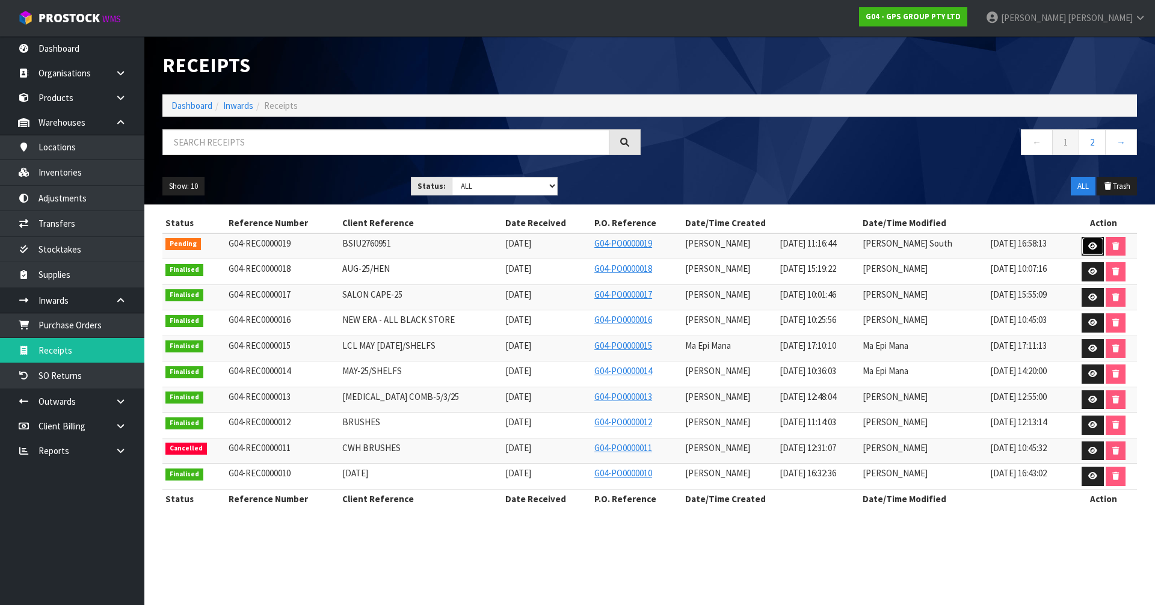
click at [1088, 247] on icon at bounding box center [1092, 246] width 9 height 8
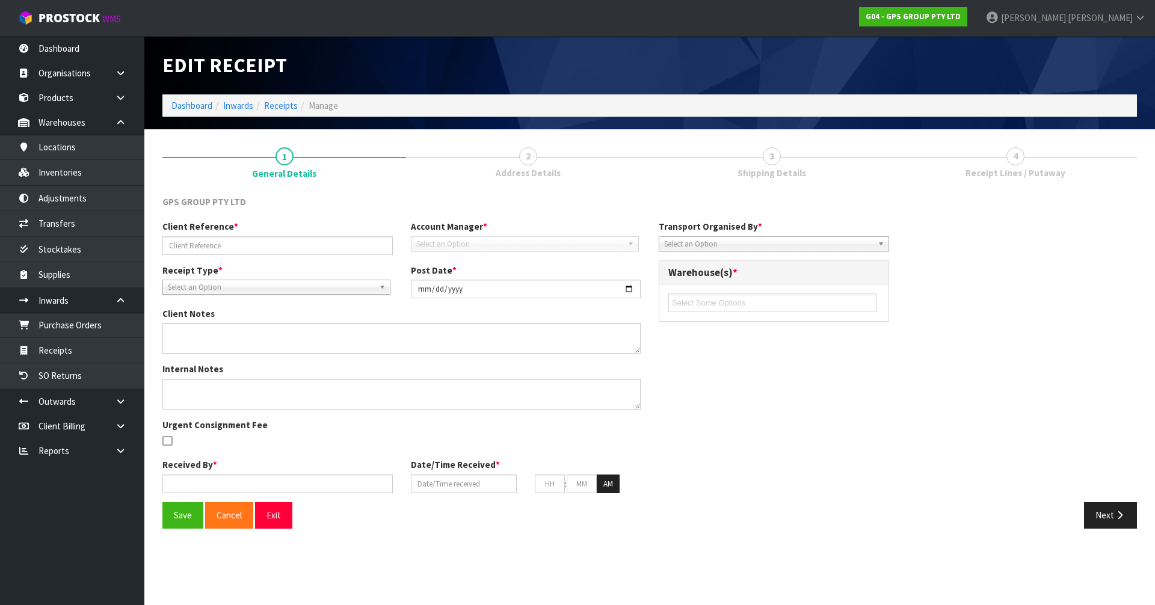
type input "BSIU2760951"
type input "[DATE]"
type input "[PERSON_NAME]"
type input "[DATE]"
type input "11"
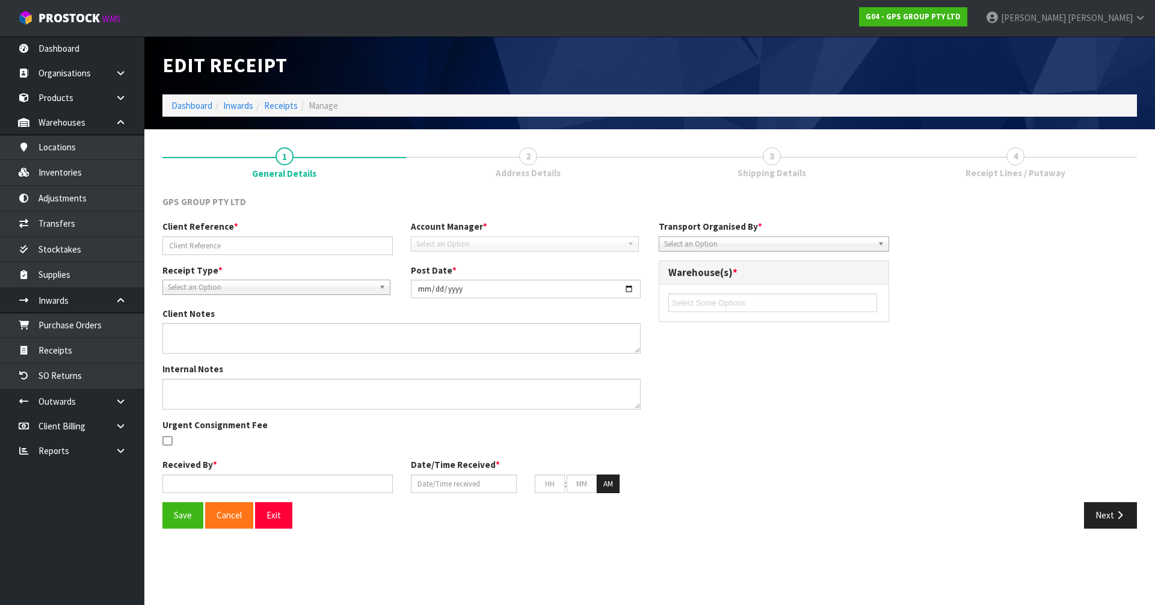
type input "31"
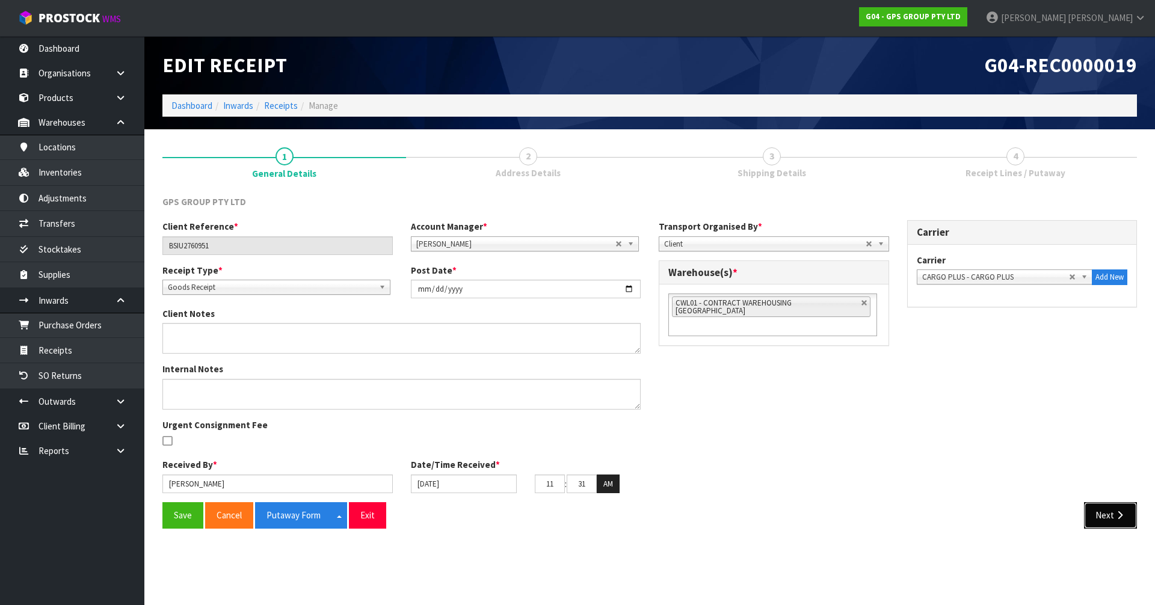
click at [1110, 521] on button "Next" at bounding box center [1110, 515] width 53 height 26
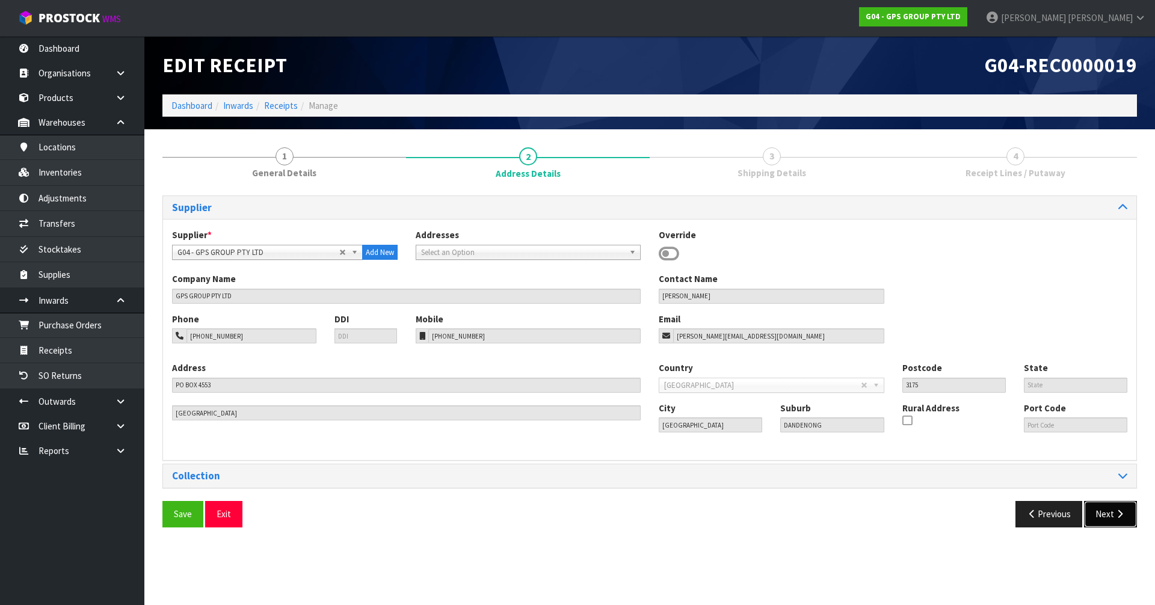
click at [1123, 515] on icon "button" at bounding box center [1119, 513] width 11 height 9
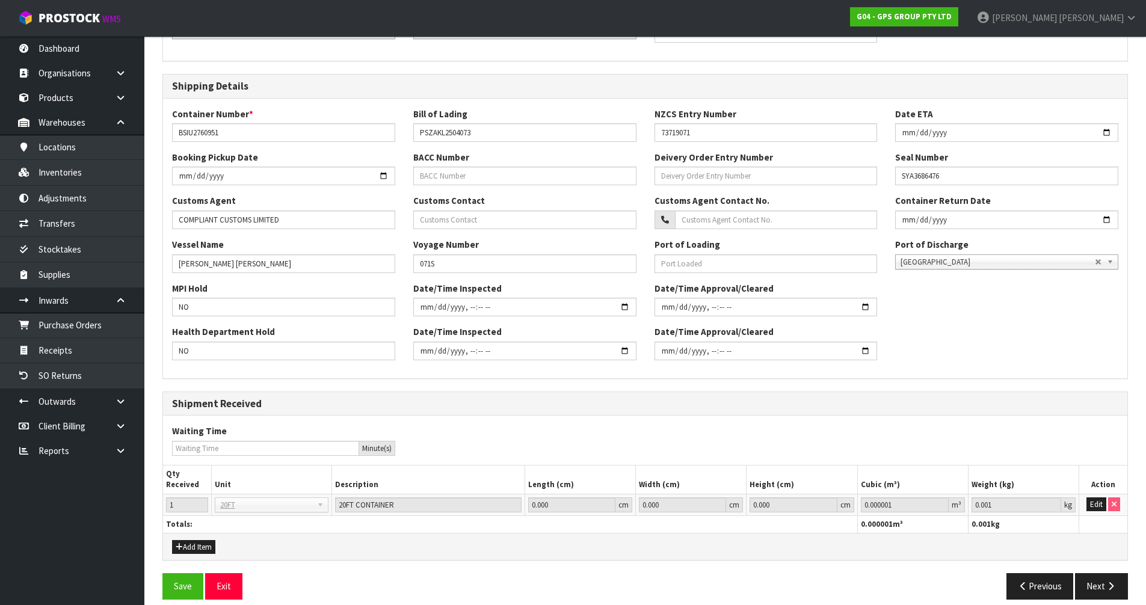
scroll to position [233, 0]
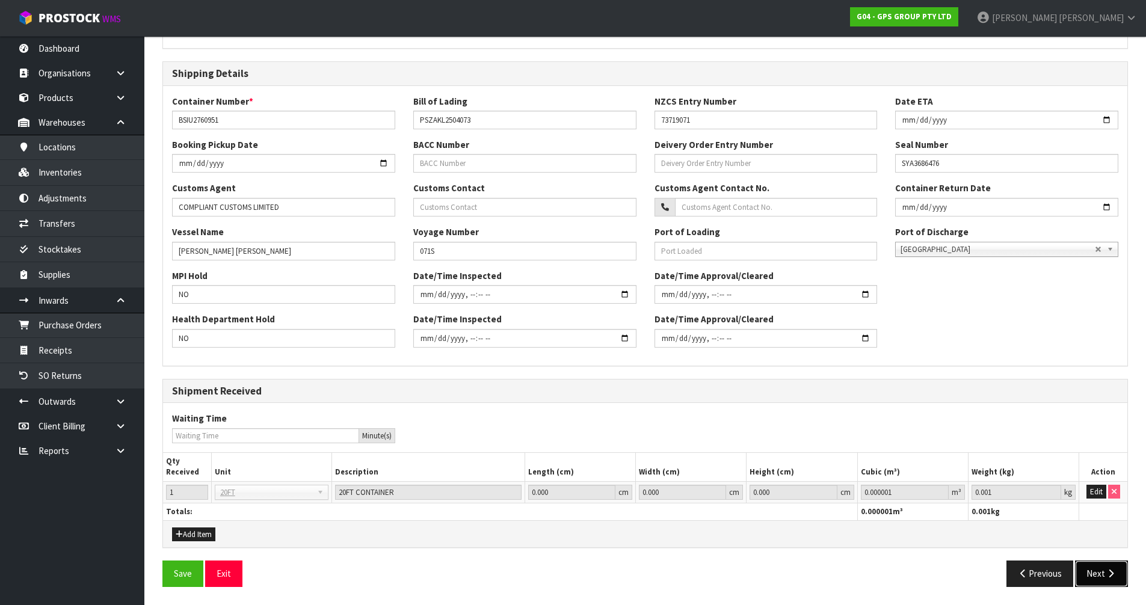
click at [1108, 578] on icon "button" at bounding box center [1110, 573] width 11 height 9
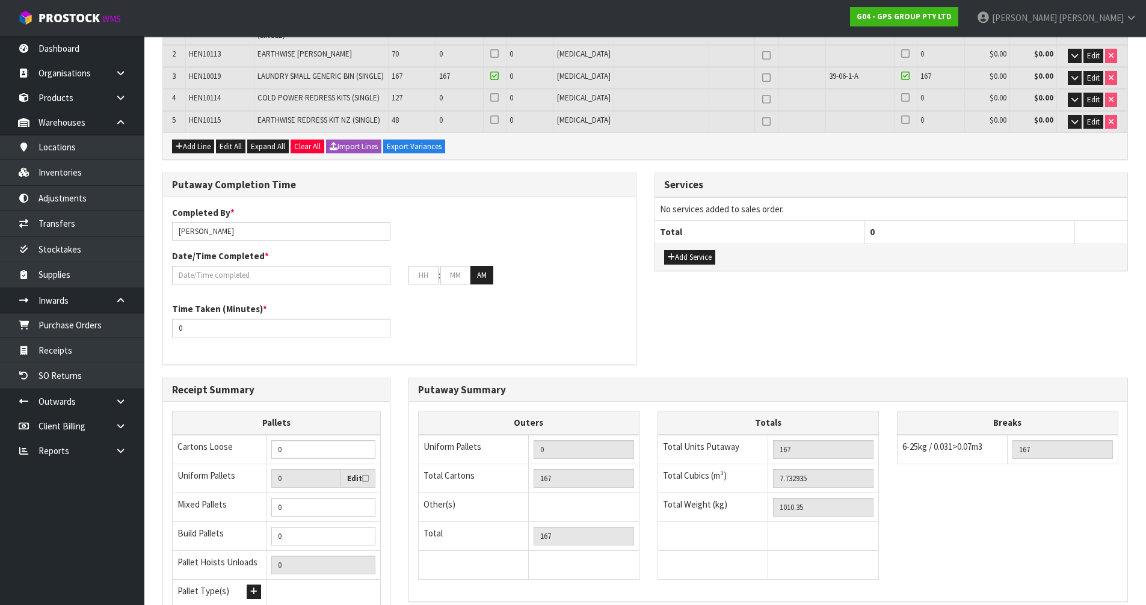
scroll to position [0, 0]
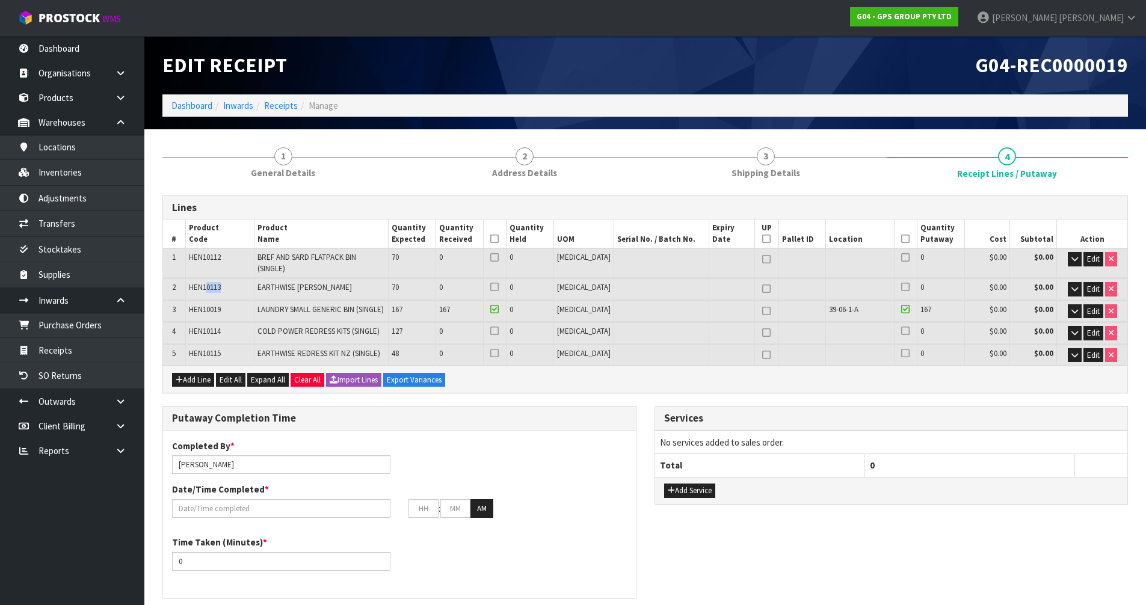
drag, startPoint x: 234, startPoint y: 280, endPoint x: 210, endPoint y: 284, distance: 24.4
click at [210, 284] on td "HEN10113" at bounding box center [219, 288] width 69 height 21
drag, startPoint x: 232, startPoint y: 259, endPoint x: 185, endPoint y: 257, distance: 46.9
click at [185, 257] on tr "1 HEN10112 BREF AND SARD FLATPACK BIN (SINGLE) 70 0 0 [MEDICAL_DATA] 0 $0.00 $0…" at bounding box center [645, 262] width 964 height 29
copy tr "HEN10112"
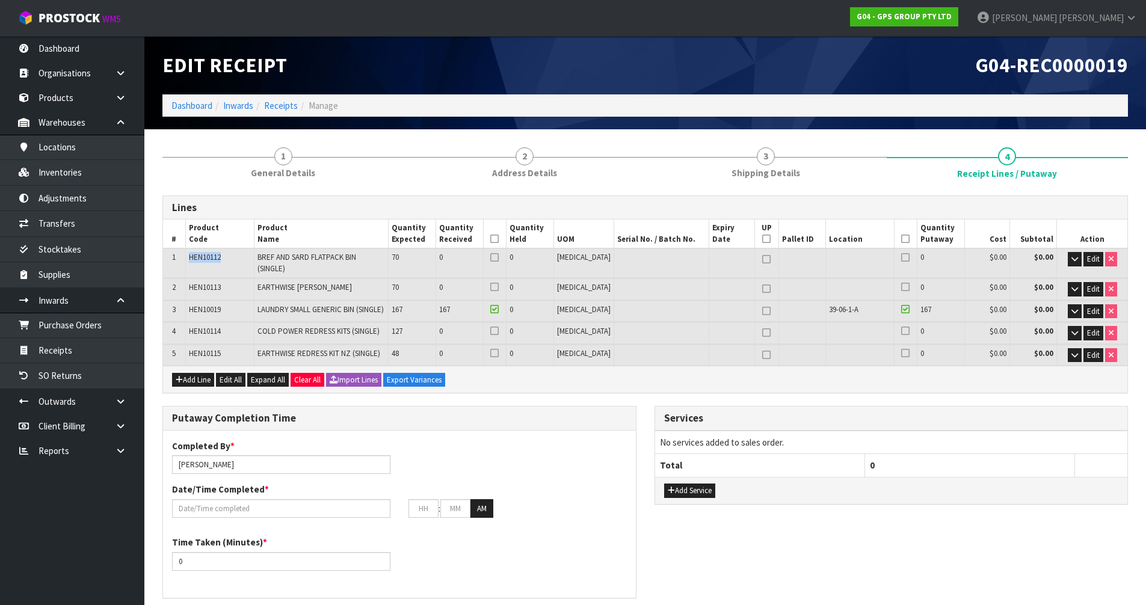
click at [321, 257] on span "BREF AND SARD FLATPACK BIN (SINGLE)" at bounding box center [306, 262] width 99 height 21
copy tr "BREF AND SARD FLATPACK BIN (SINGLE)"
click at [216, 282] on span "HEN10113" at bounding box center [205, 287] width 32 height 10
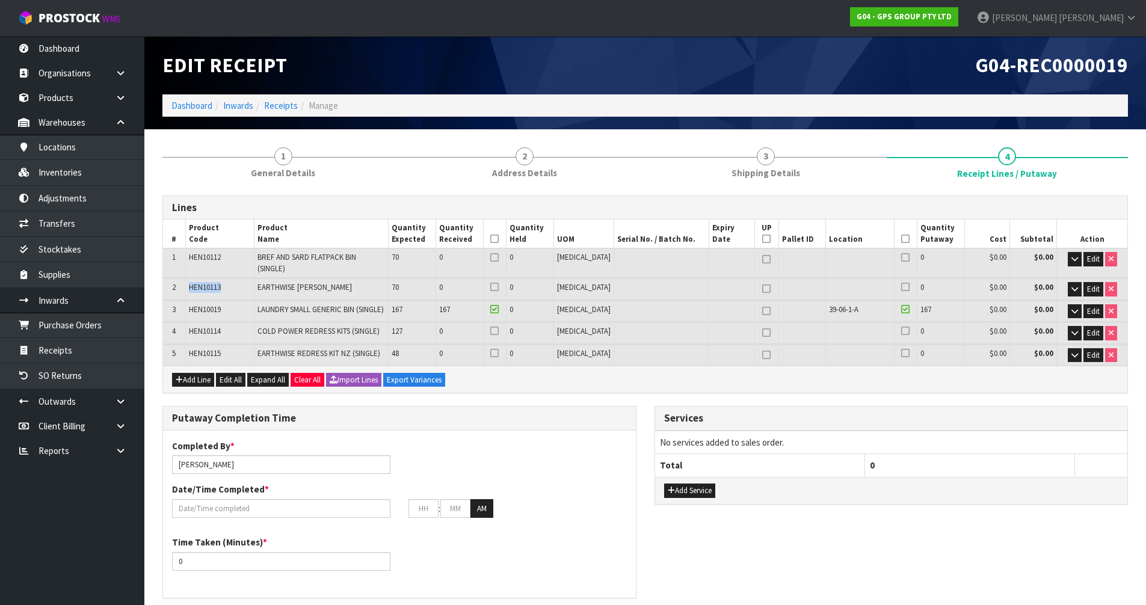
click at [216, 282] on span "HEN10113" at bounding box center [205, 287] width 32 height 10
copy span "HEN10113"
click at [332, 282] on span "EARTHWISE [PERSON_NAME]" at bounding box center [304, 287] width 94 height 10
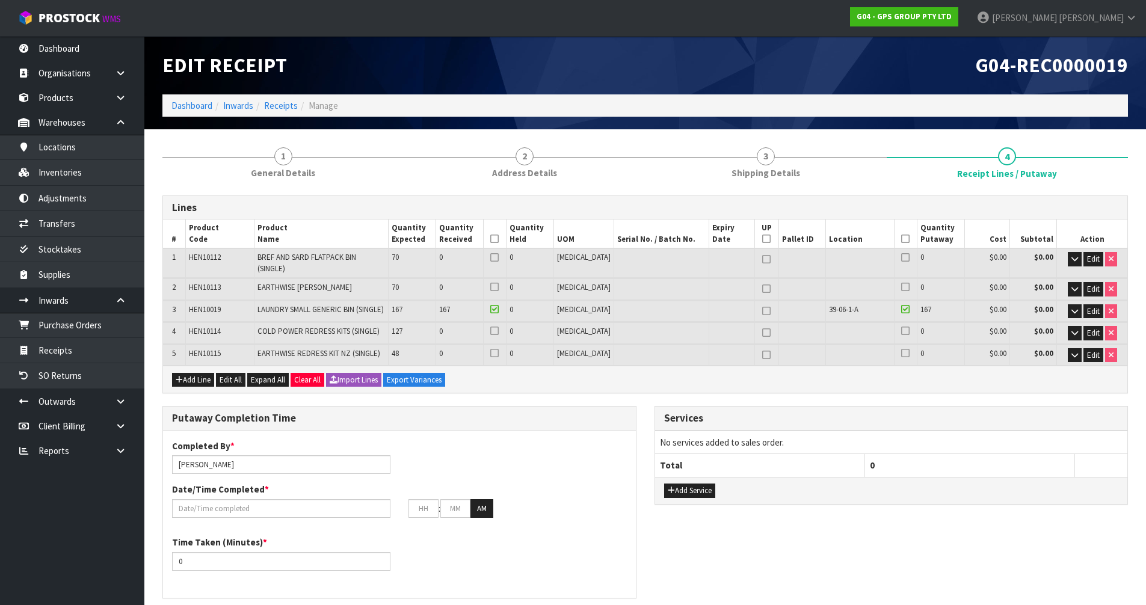
click at [201, 348] on span "HEN10115" at bounding box center [205, 353] width 32 height 10
click at [101, 178] on link "Inventories" at bounding box center [72, 172] width 144 height 25
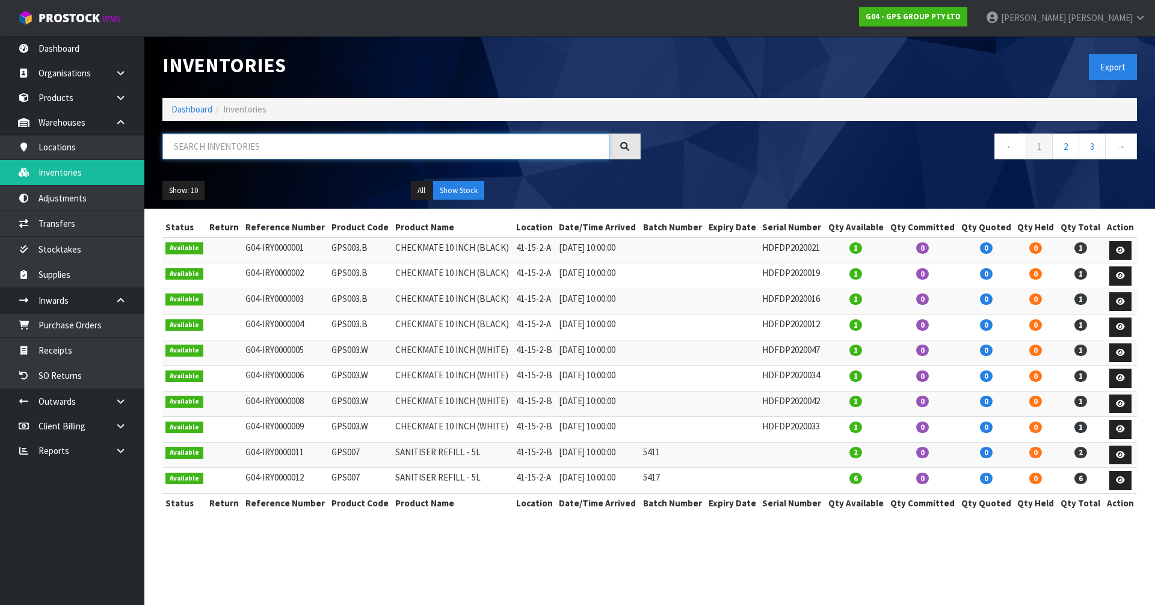
click at [259, 154] on input "text" at bounding box center [385, 147] width 447 height 26
paste input "HEN10115"
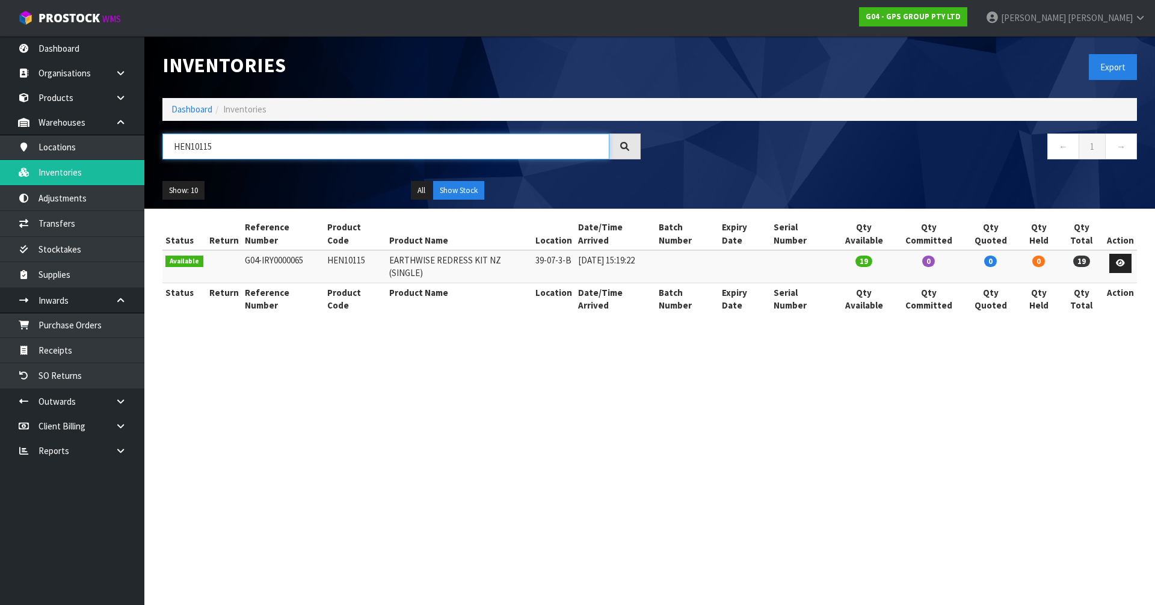
type input "HEN10115"
click at [560, 250] on td "39-07-3-B" at bounding box center [553, 266] width 43 height 32
click at [82, 348] on link "Receipts" at bounding box center [72, 350] width 144 height 25
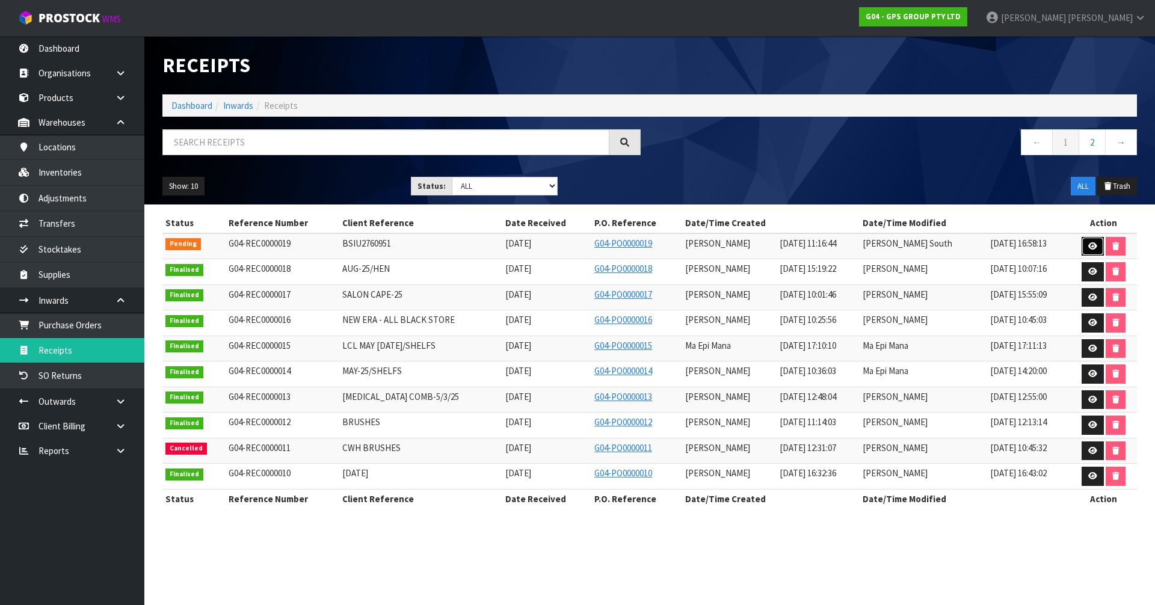
click at [1094, 247] on icon at bounding box center [1092, 246] width 9 height 8
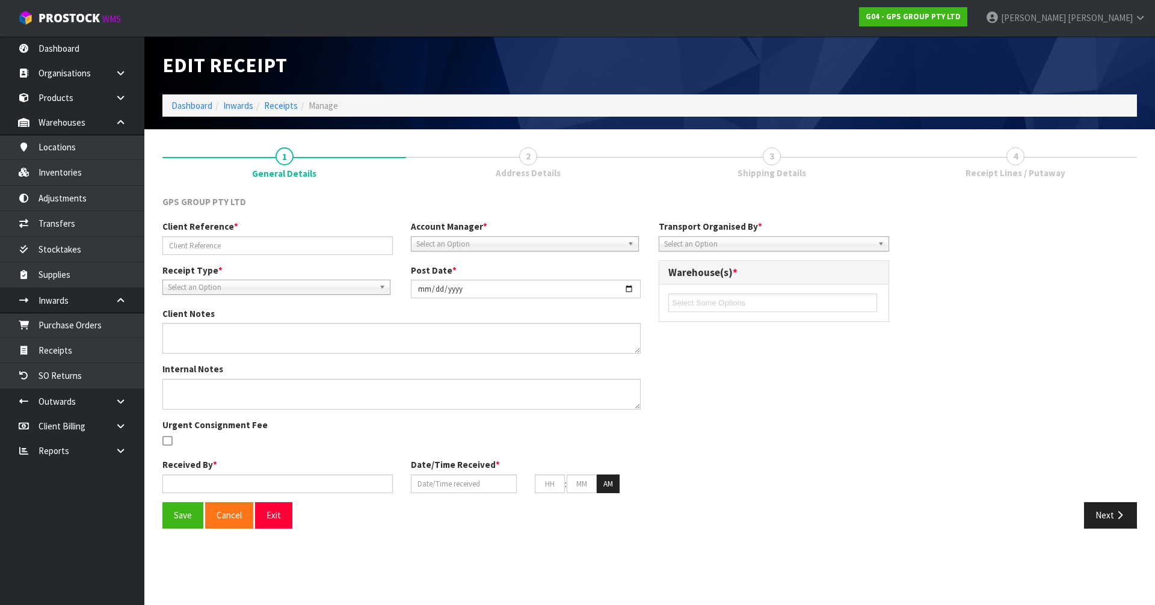
type input "BSIU2760951"
type input "[DATE]"
type input "[PERSON_NAME]"
type input "[DATE]"
type input "11"
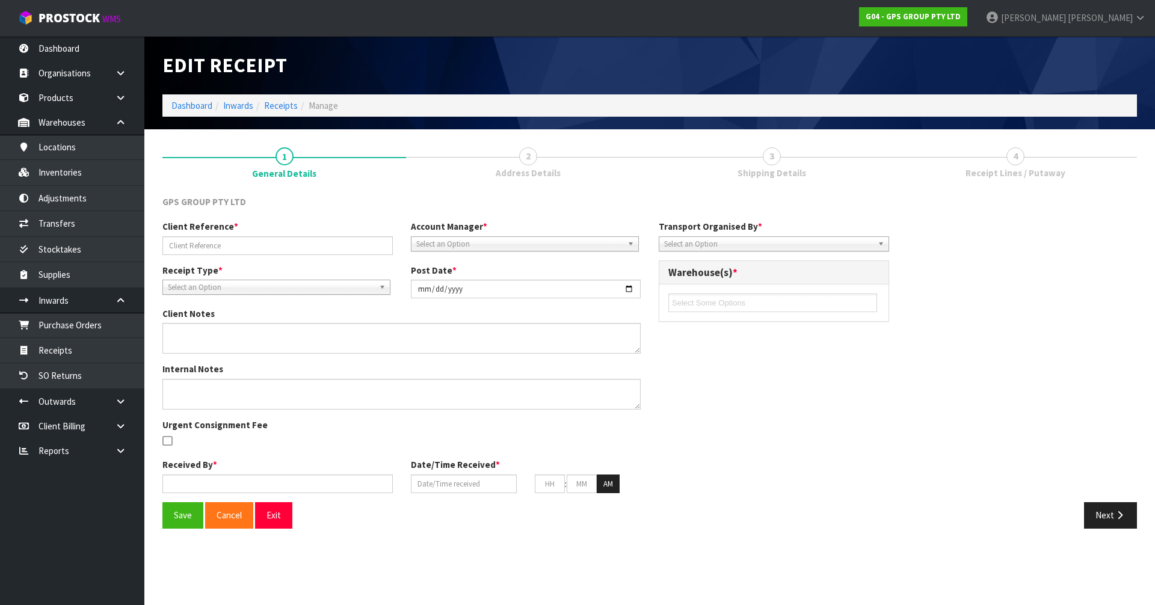
type input "31"
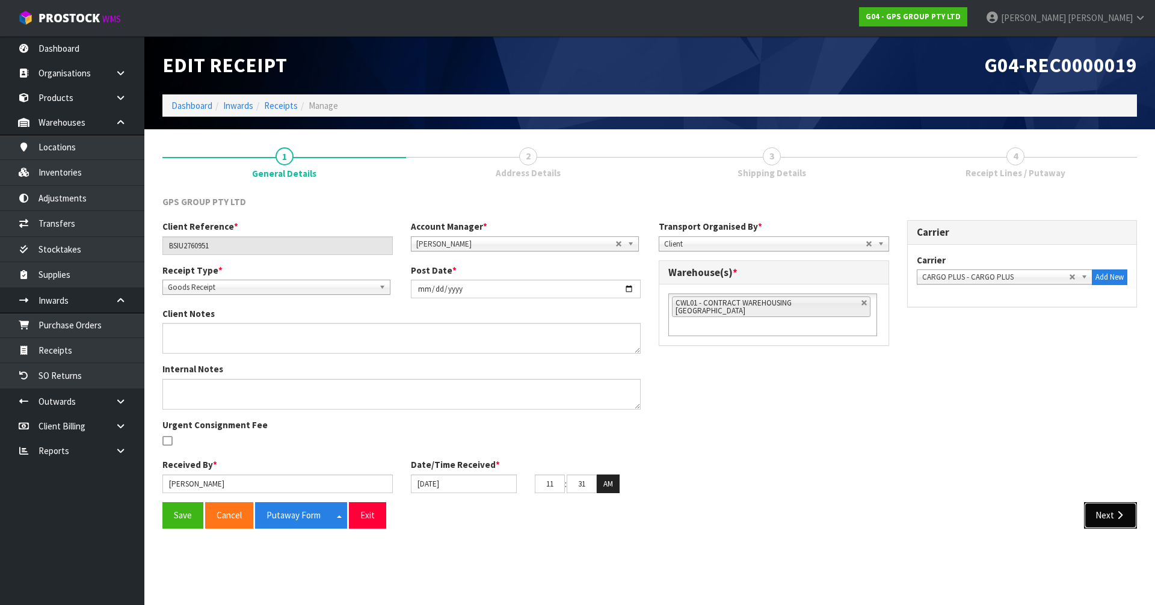
click at [1102, 512] on button "Next" at bounding box center [1110, 515] width 53 height 26
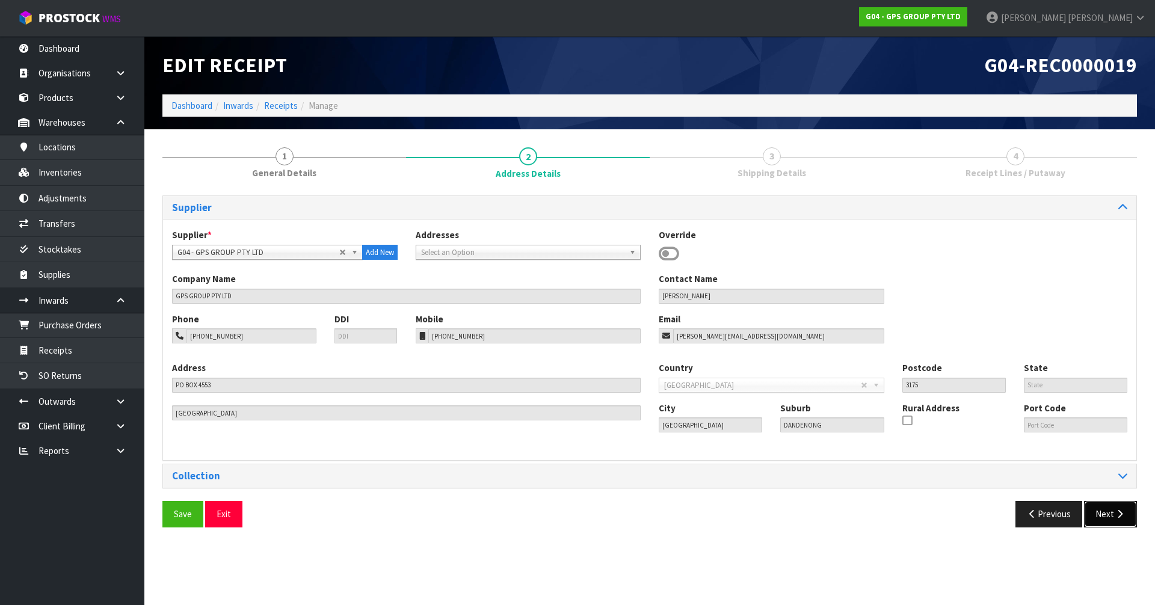
click at [1102, 512] on button "Next" at bounding box center [1110, 514] width 53 height 26
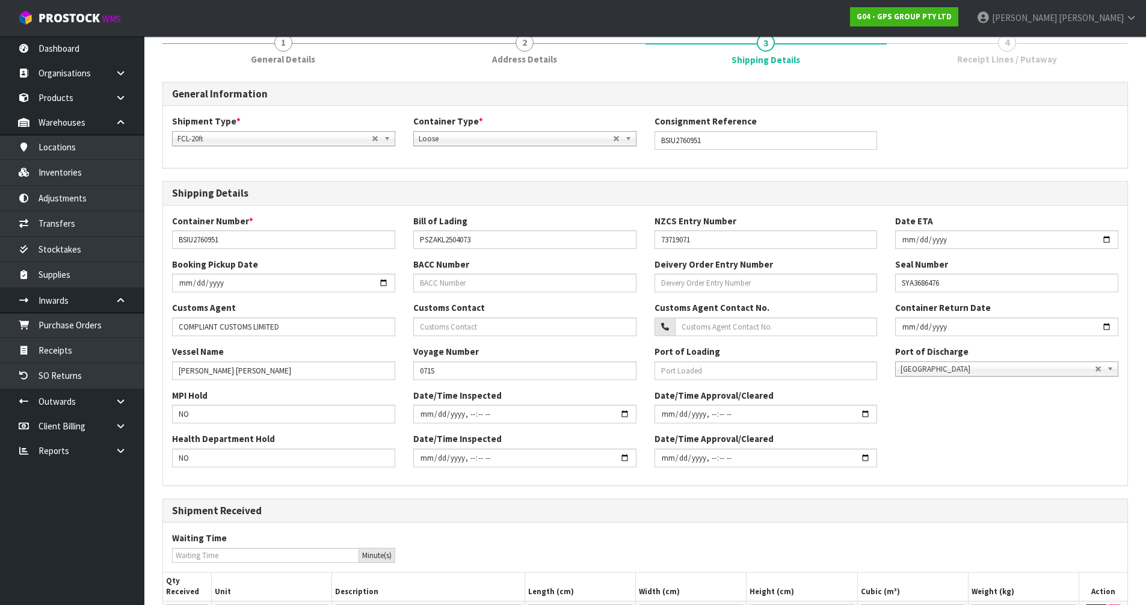
scroll to position [233, 0]
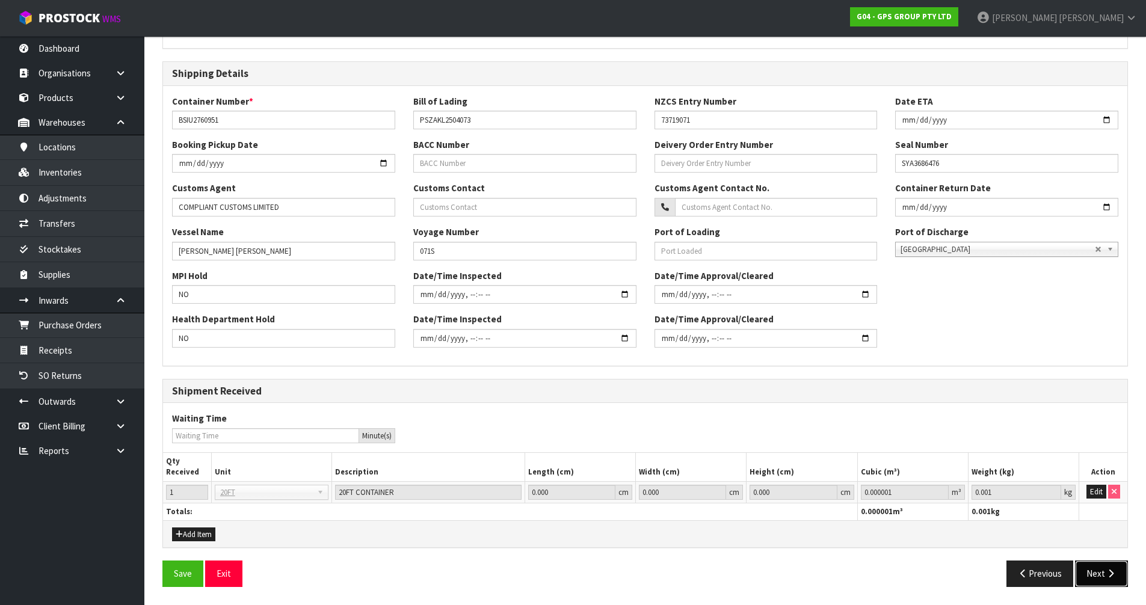
click at [1099, 568] on button "Next" at bounding box center [1101, 573] width 53 height 26
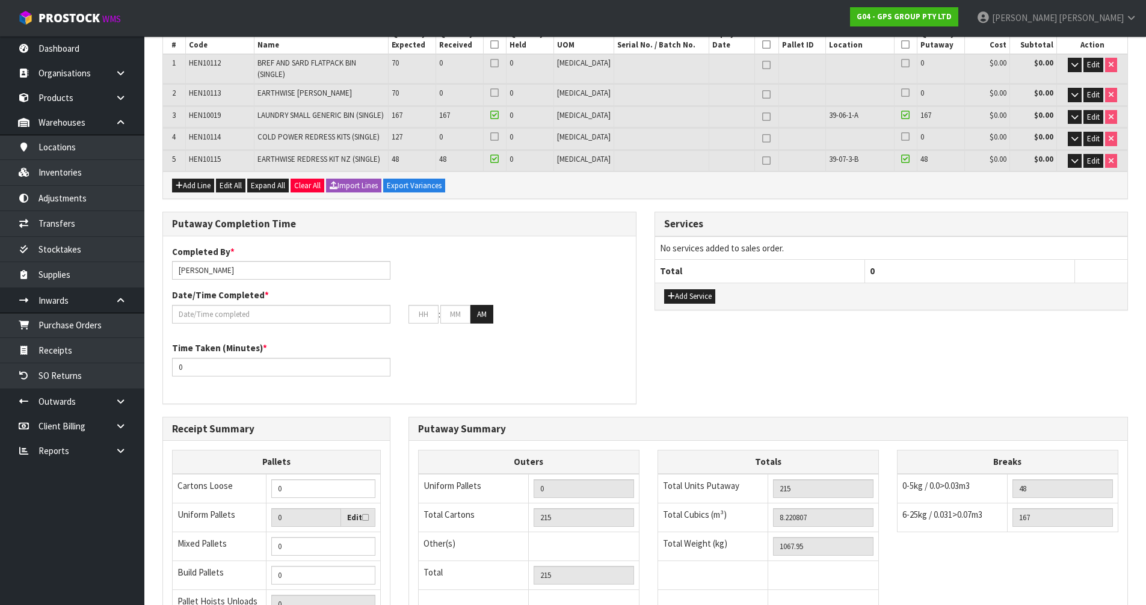
scroll to position [180, 0]
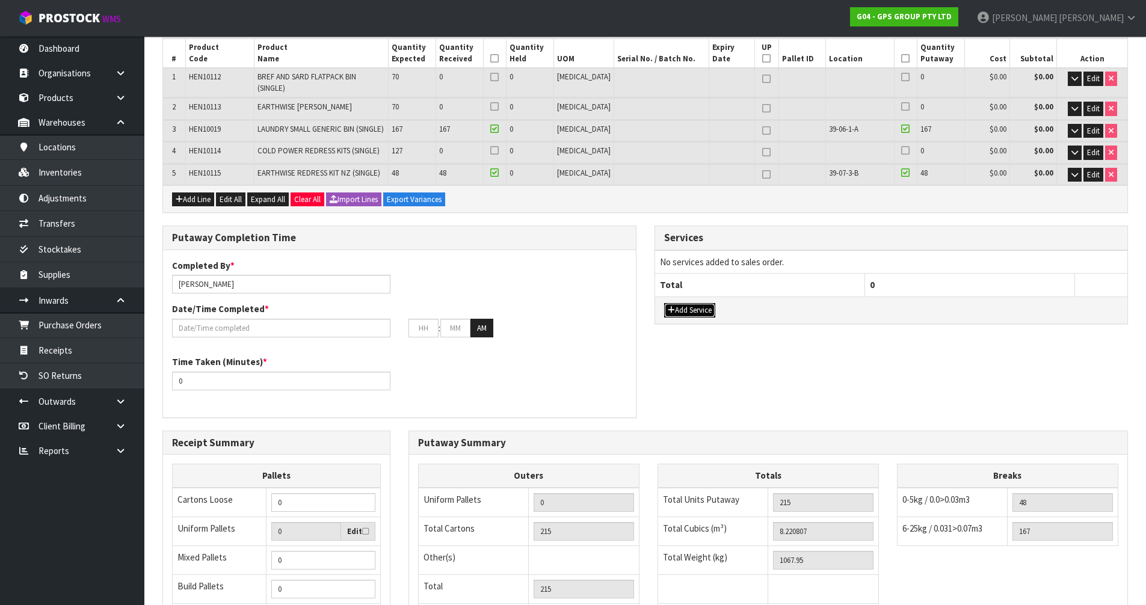
click at [705, 303] on button "Add Service" at bounding box center [689, 310] width 51 height 14
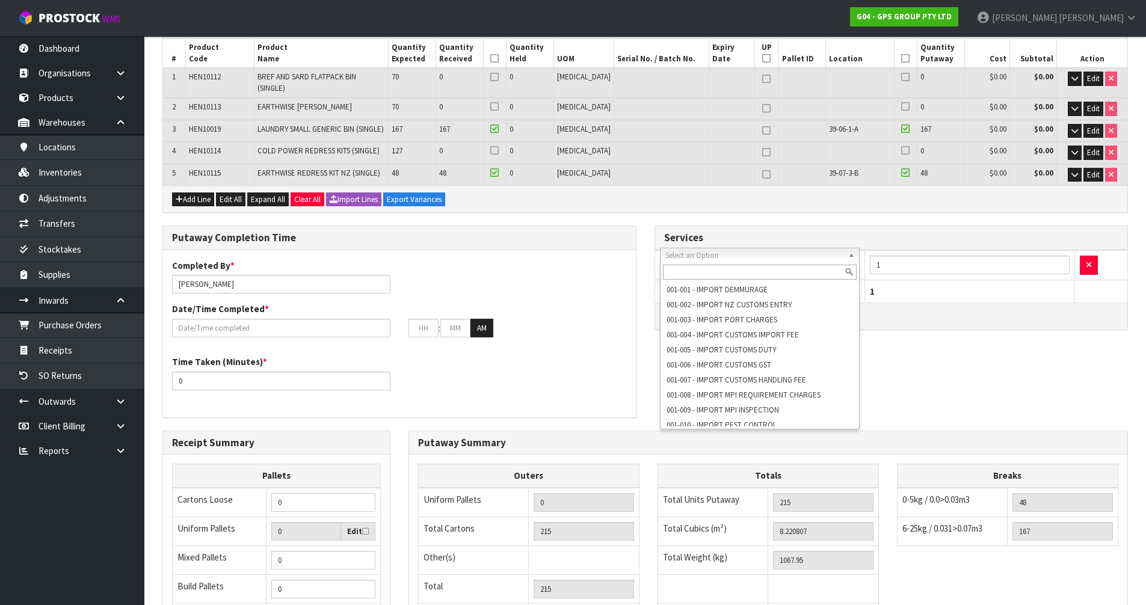
click at [704, 274] on input "text" at bounding box center [760, 272] width 194 height 15
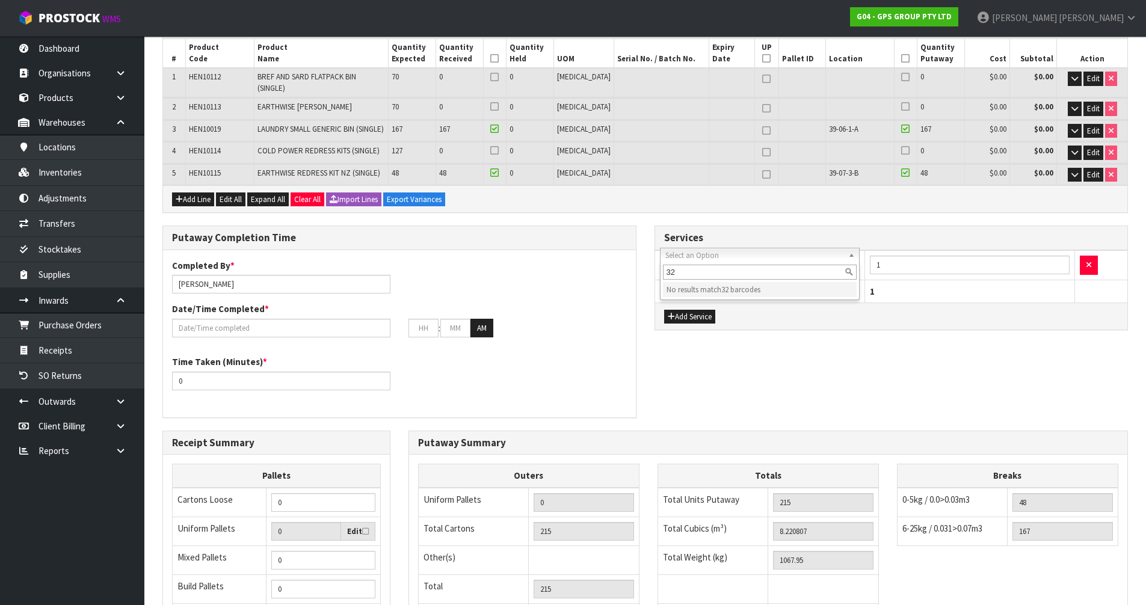
type input "3"
type input "bar"
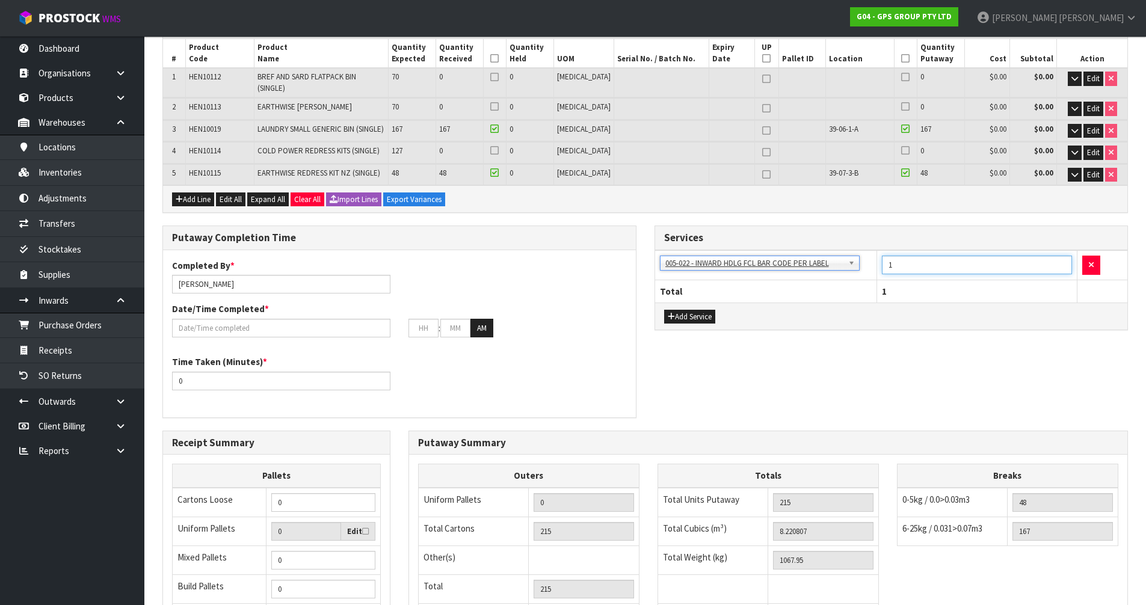
click at [900, 259] on input "1" at bounding box center [977, 265] width 191 height 19
type input "32"
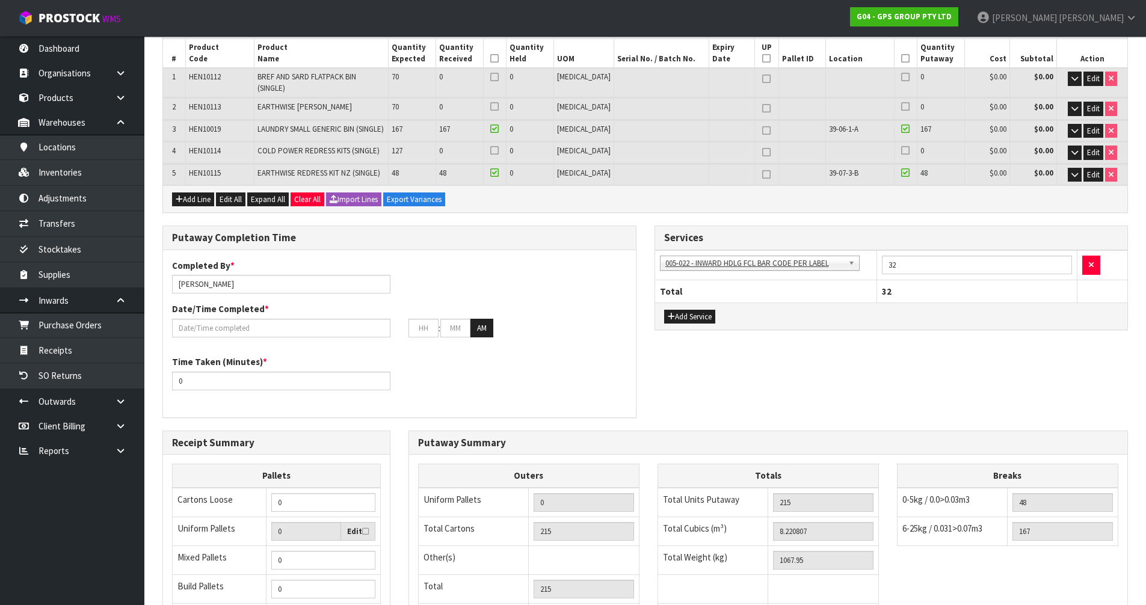
click at [817, 364] on div "Putaway Completion Time Completed By * [PERSON_NAME] Date/Time Completed * : : …" at bounding box center [644, 328] width 983 height 204
click at [307, 498] on input "0" at bounding box center [323, 502] width 104 height 19
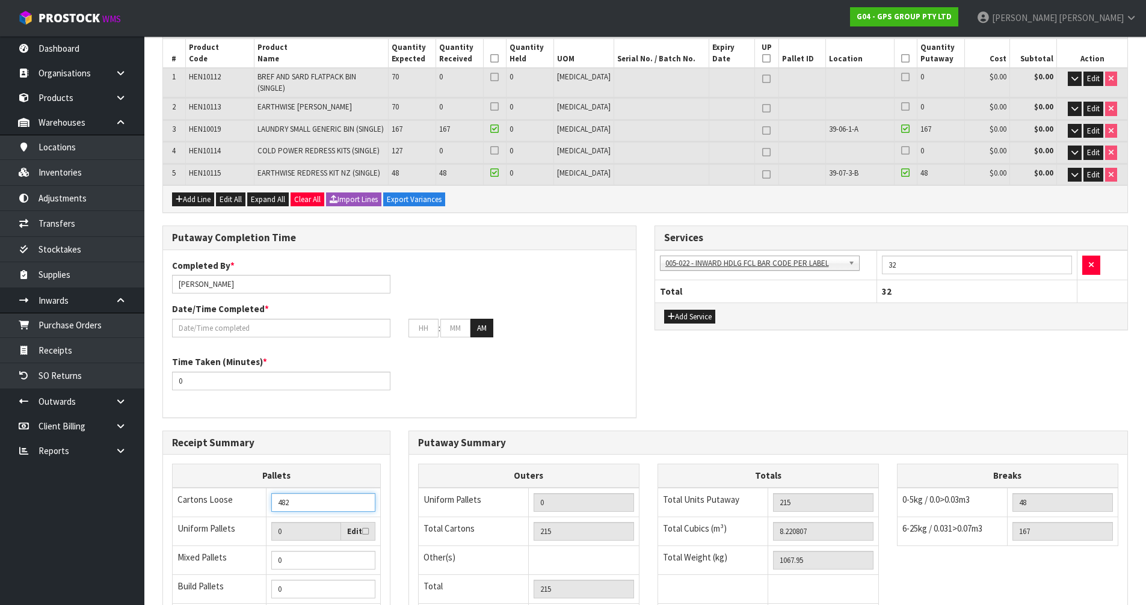
type input "482"
click at [732, 384] on div "Putaway Completion Time Completed By * [PERSON_NAME] Date/Time Completed * : : …" at bounding box center [644, 328] width 983 height 204
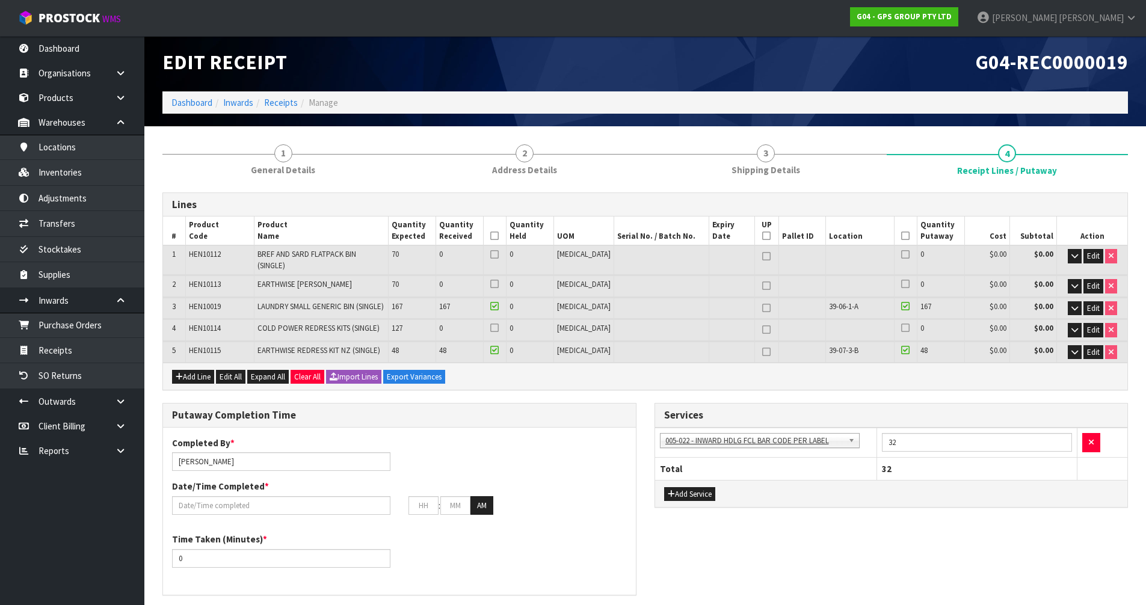
scroll to position [0, 0]
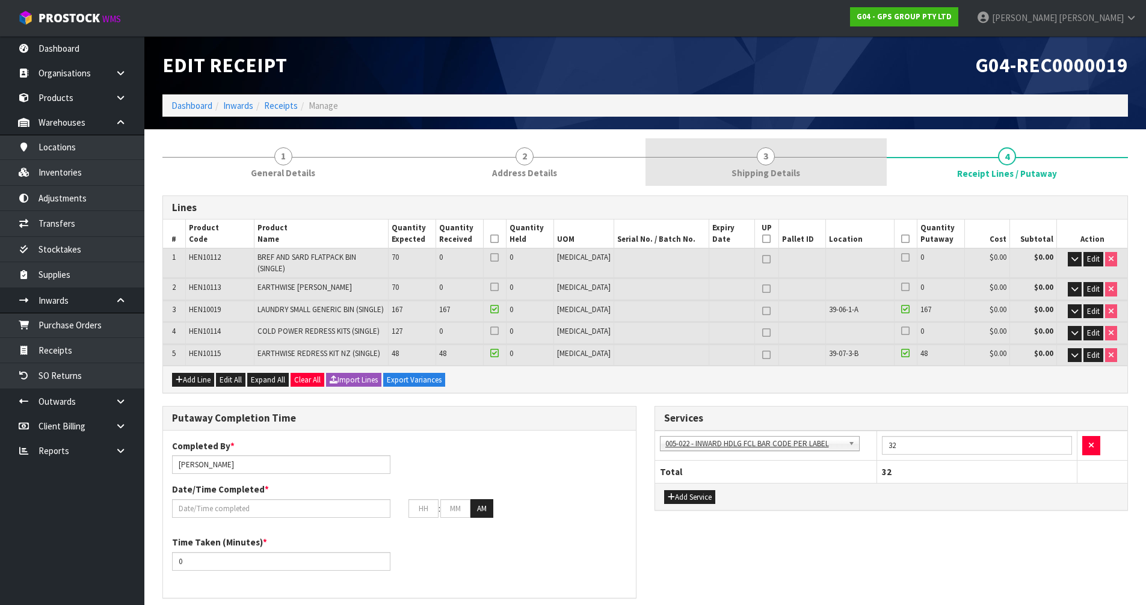
click at [790, 164] on link "3 Shipping Details" at bounding box center [765, 162] width 241 height 48
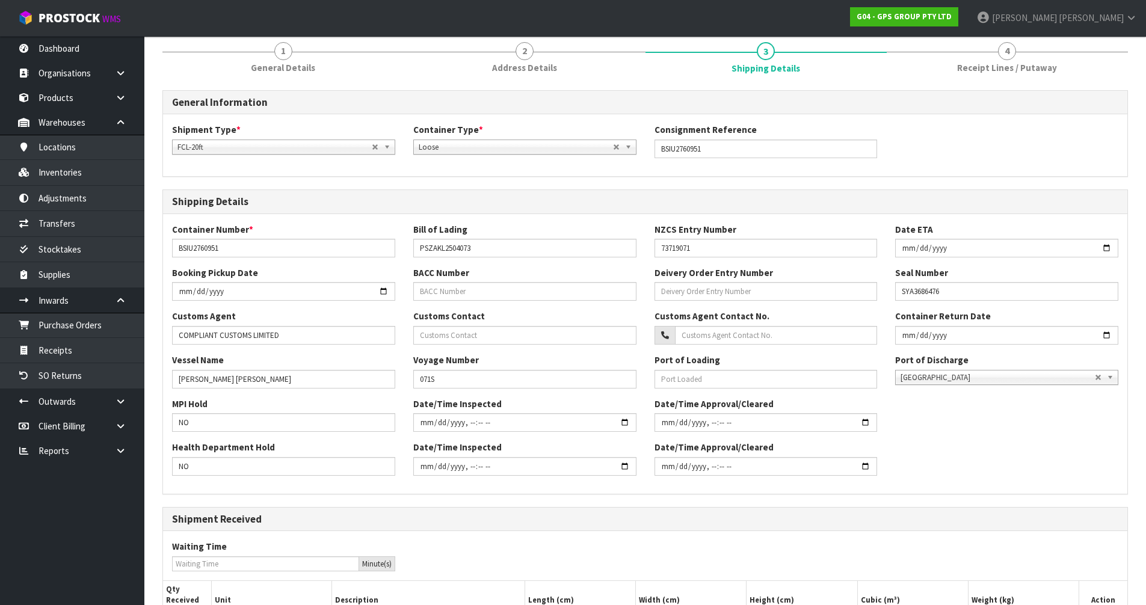
scroll to position [233, 0]
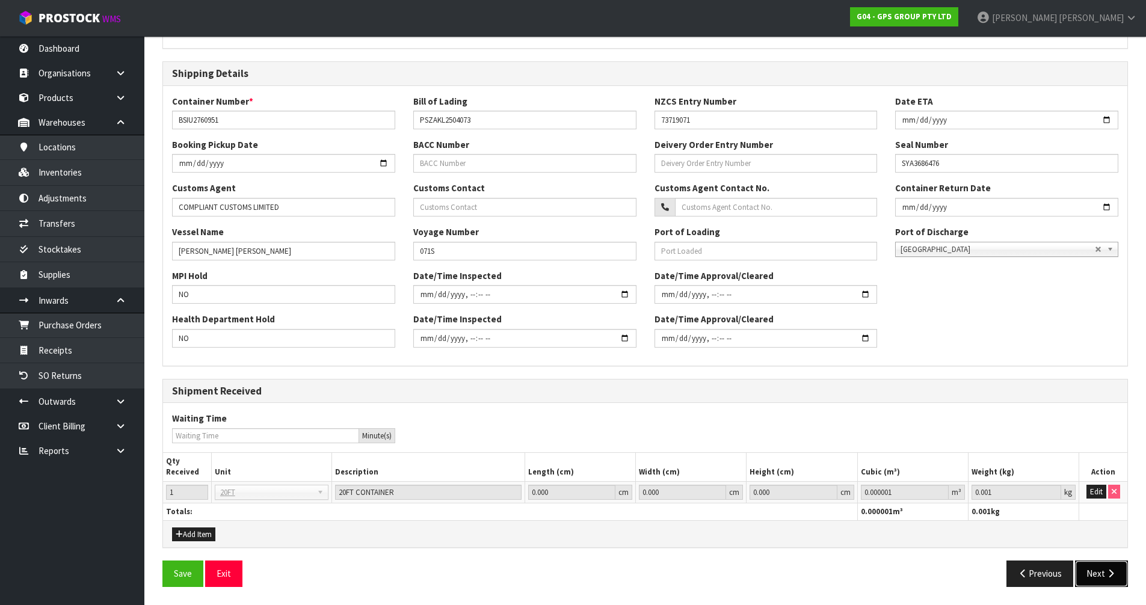
click at [1096, 569] on button "Next" at bounding box center [1101, 573] width 53 height 26
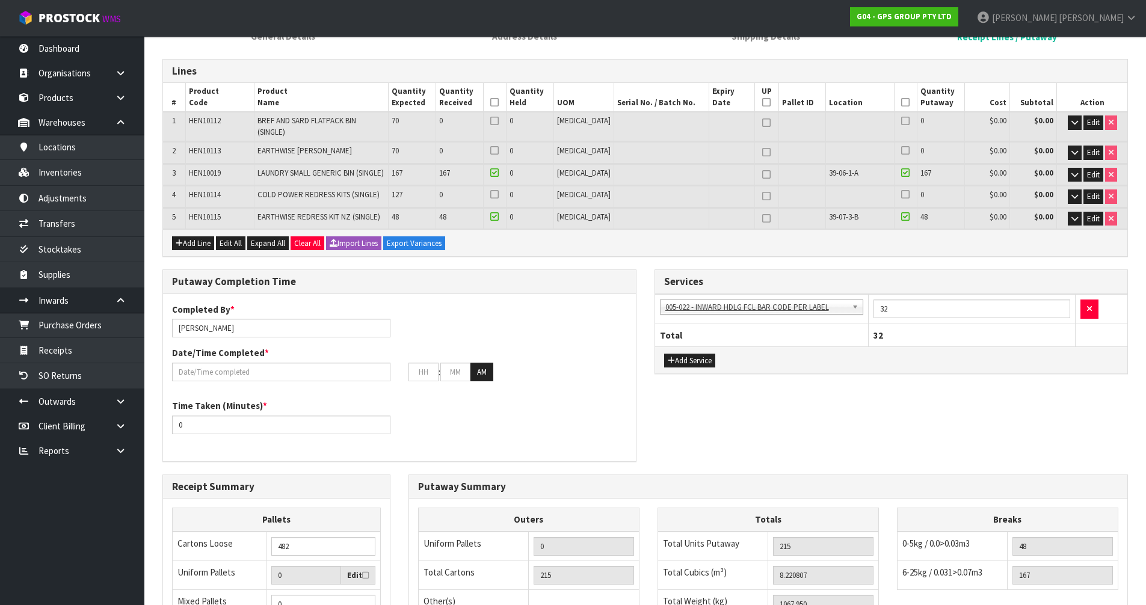
scroll to position [336, 0]
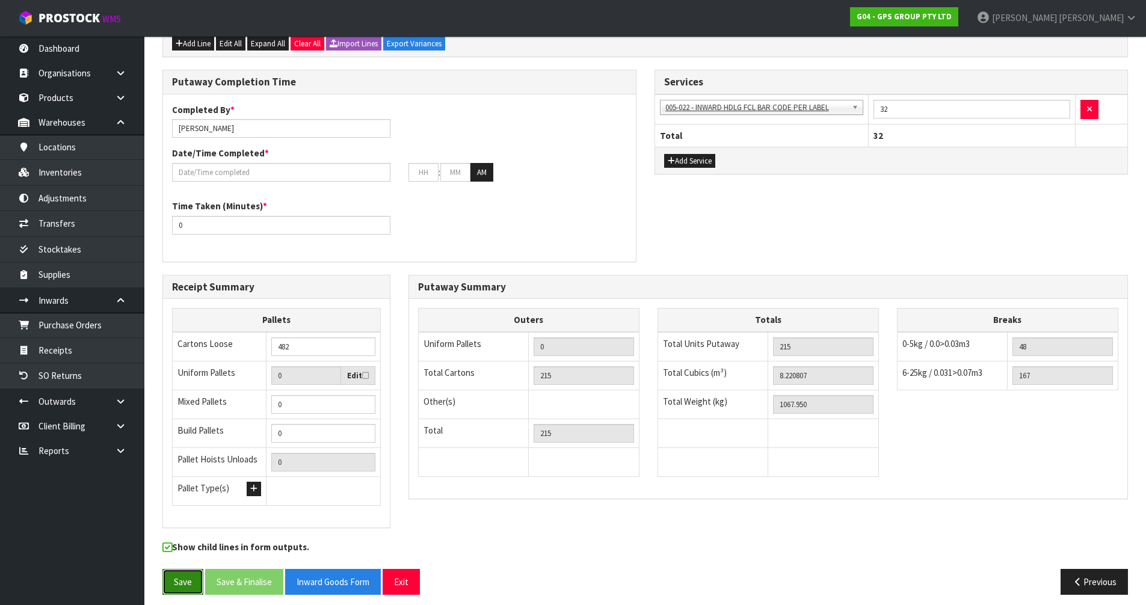
click at [171, 572] on button "Save" at bounding box center [182, 582] width 41 height 26
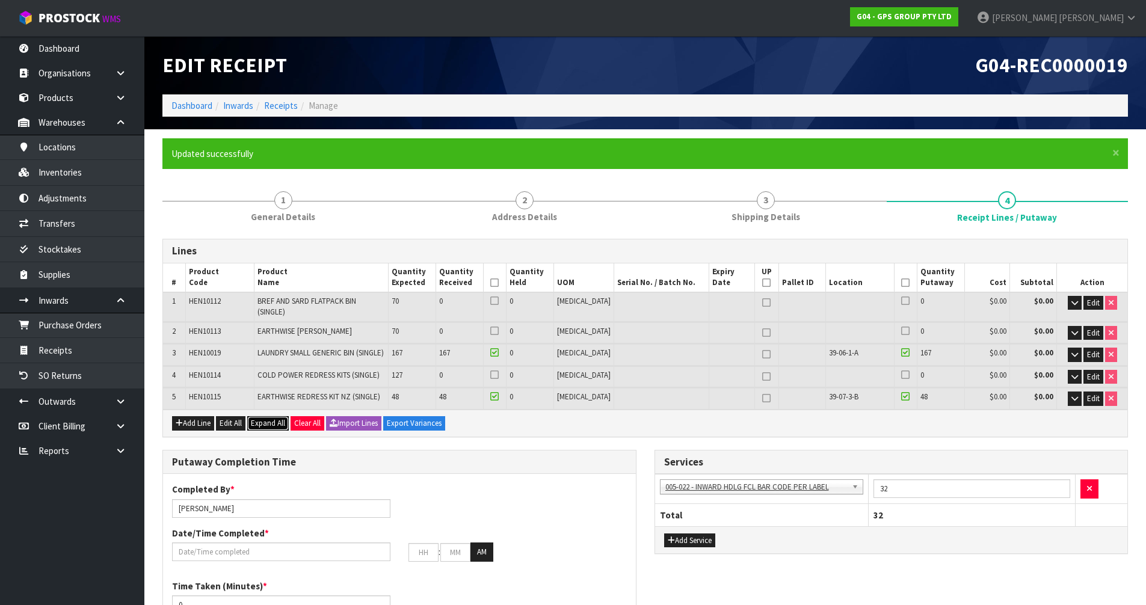
click at [261, 418] on span "Expand All" at bounding box center [268, 423] width 34 height 10
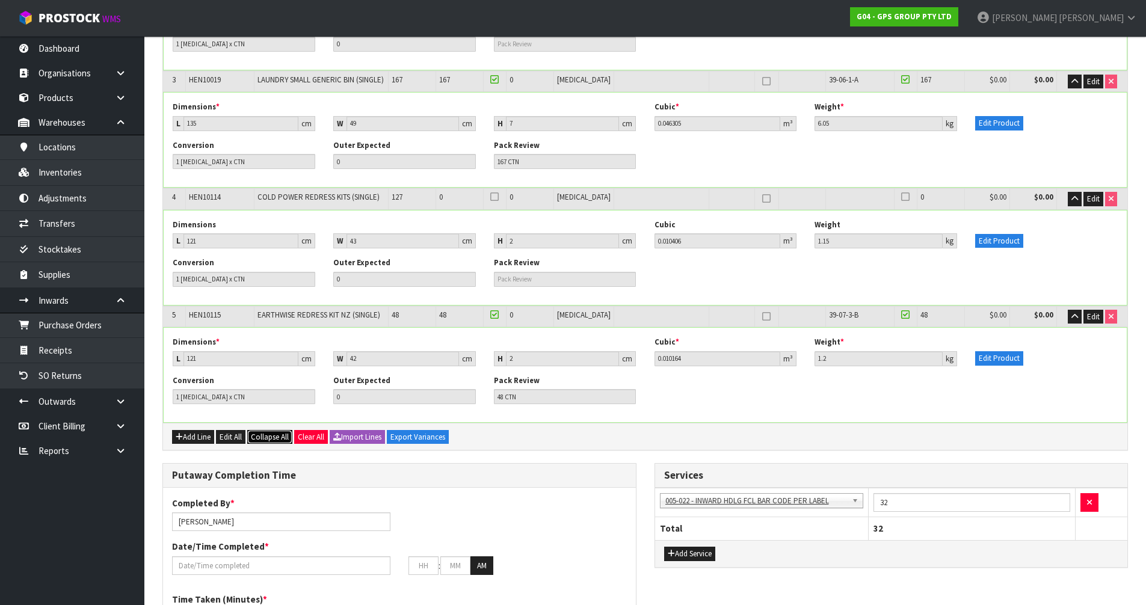
scroll to position [481, 0]
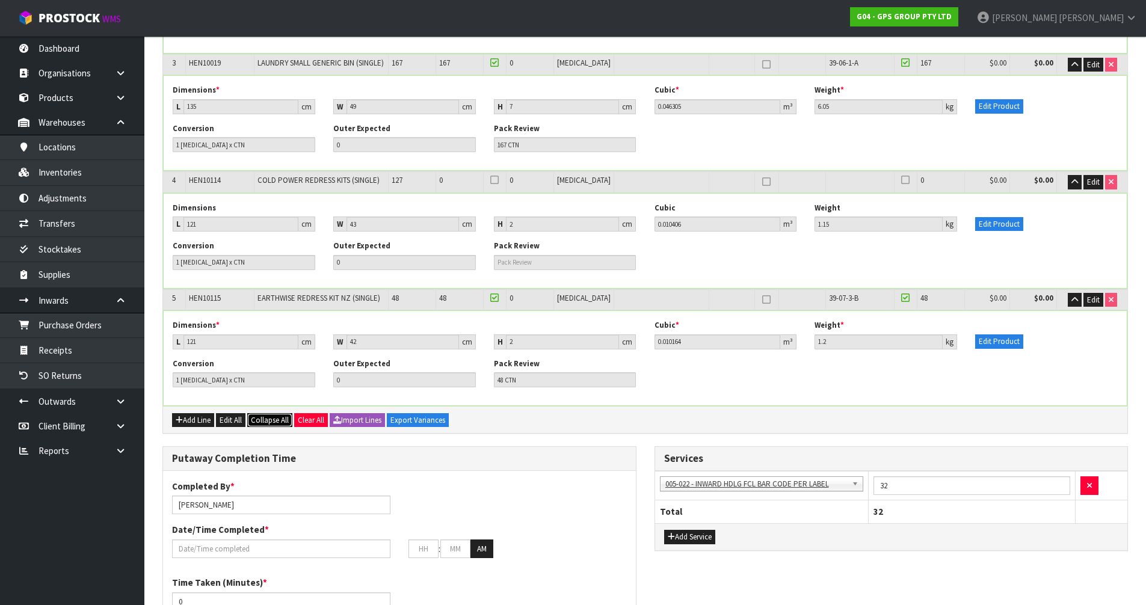
click at [260, 415] on span "Collapse All" at bounding box center [270, 420] width 38 height 10
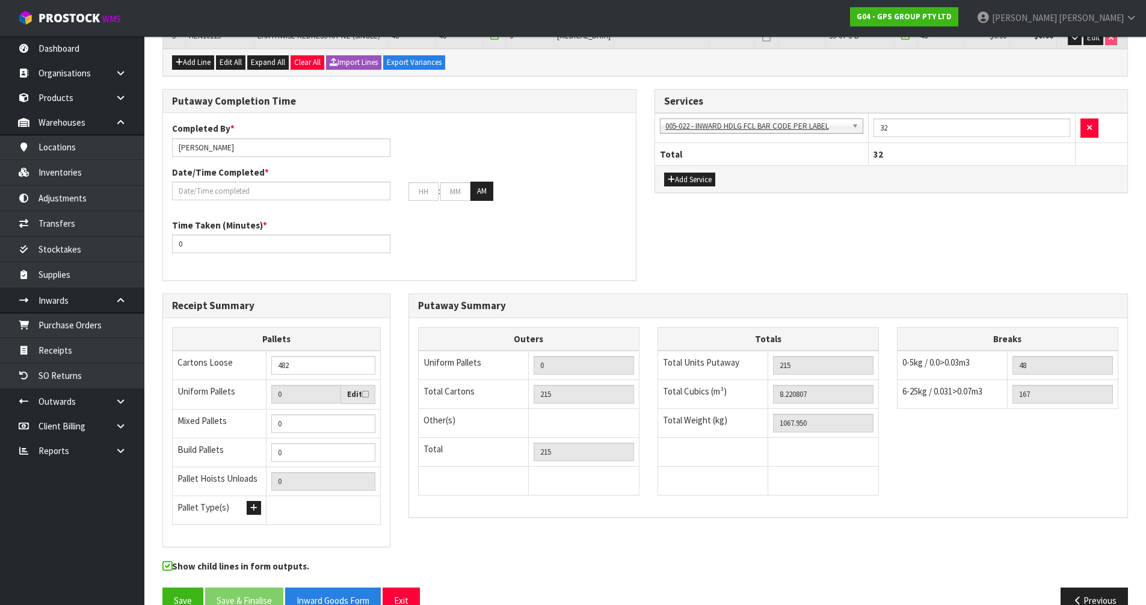
scroll to position [379, 0]
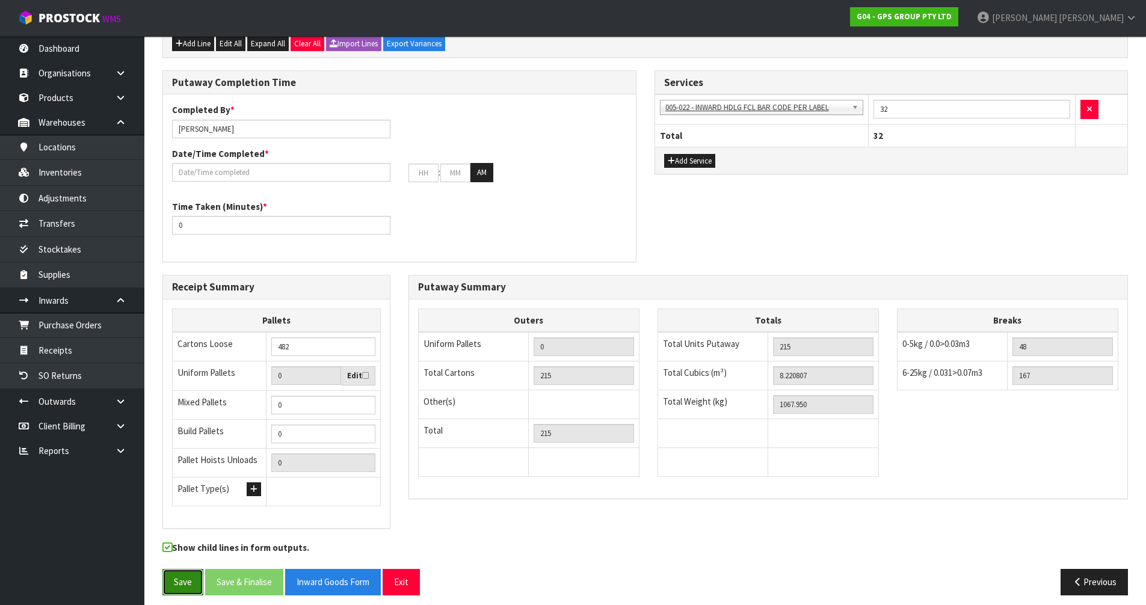
click at [181, 581] on button "Save" at bounding box center [182, 582] width 41 height 26
click at [401, 580] on button "Exit" at bounding box center [400, 582] width 37 height 26
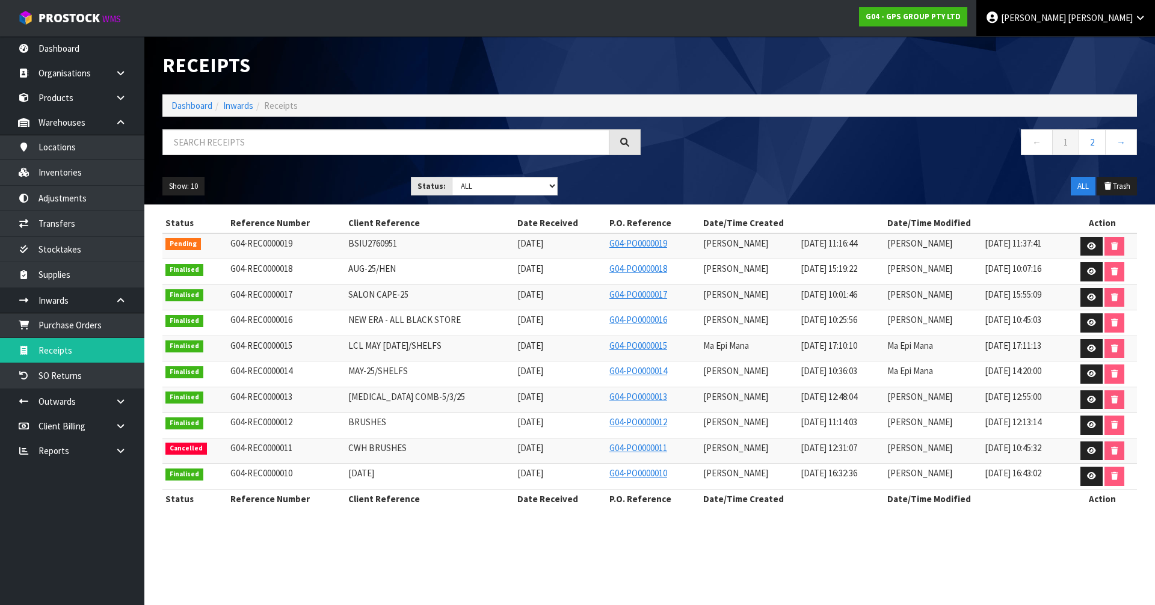
click at [1066, 15] on span "[PERSON_NAME]" at bounding box center [1033, 17] width 65 height 11
drag, startPoint x: 1102, startPoint y: 39, endPoint x: 1101, endPoint y: 54, distance: 15.1
click at [1102, 44] on ul "Logout" at bounding box center [1106, 47] width 96 height 23
click at [1101, 54] on div "Receipts" at bounding box center [649, 65] width 992 height 58
click at [1120, 21] on span "[PERSON_NAME]" at bounding box center [1099, 17] width 65 height 11
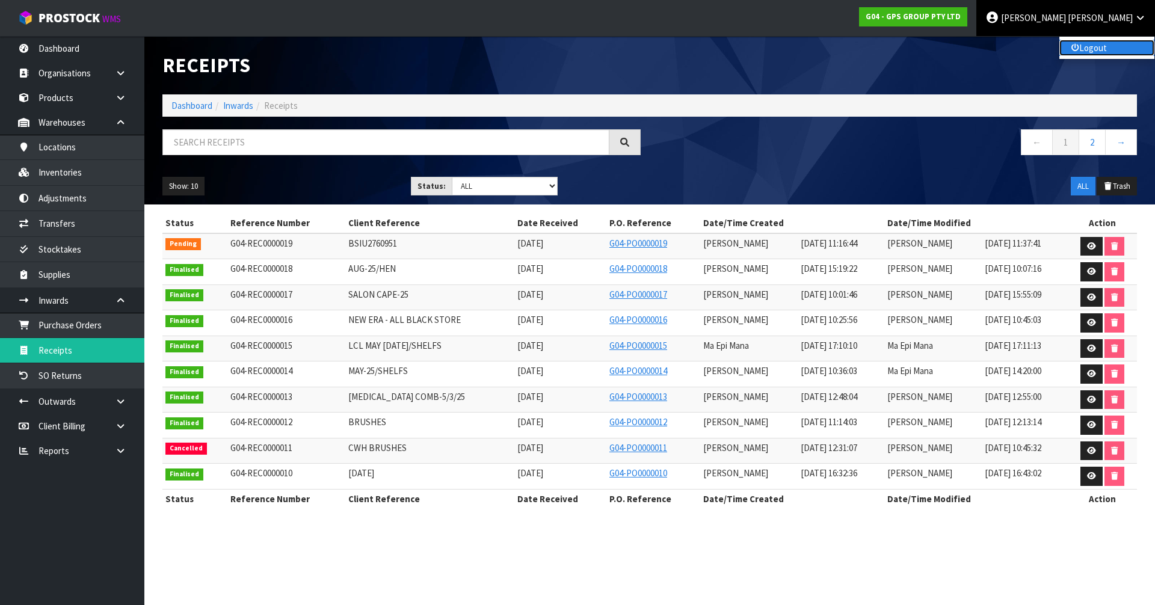
click at [1110, 52] on link "Logout" at bounding box center [1106, 48] width 95 height 16
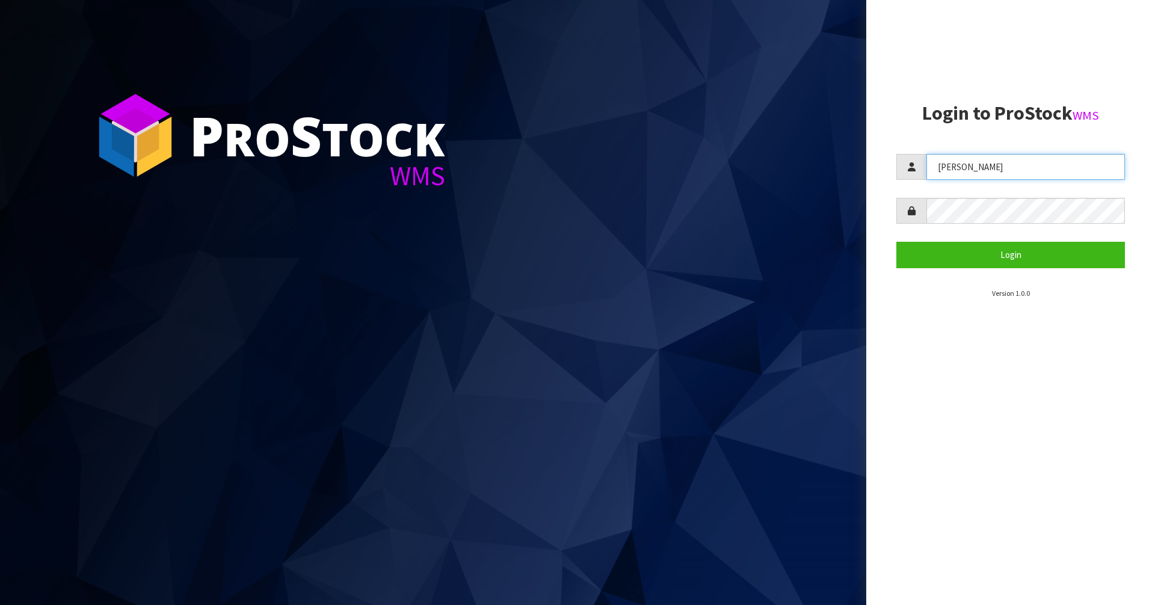
click at [974, 162] on input "[PERSON_NAME]" at bounding box center [1025, 167] width 198 height 26
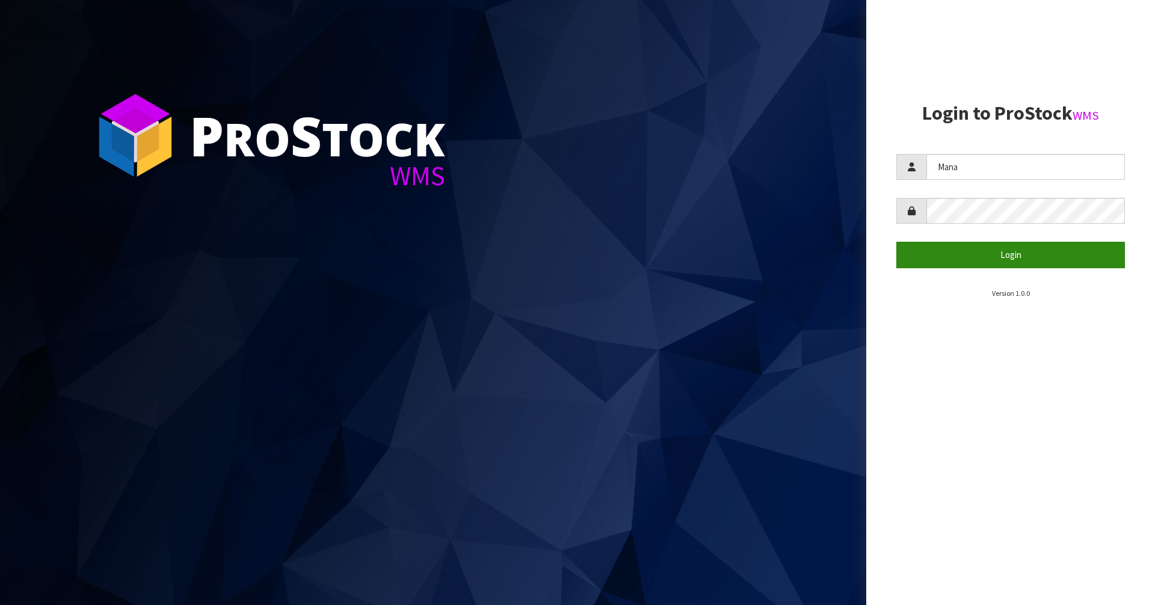
type input "Mana"
click at [990, 253] on button "Login" at bounding box center [1010, 255] width 229 height 26
